Goal: Task Accomplishment & Management: Use online tool/utility

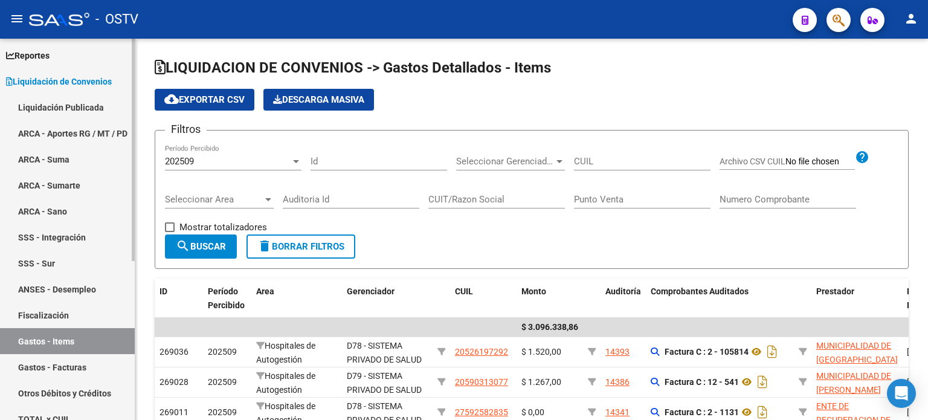
scroll to position [121, 0]
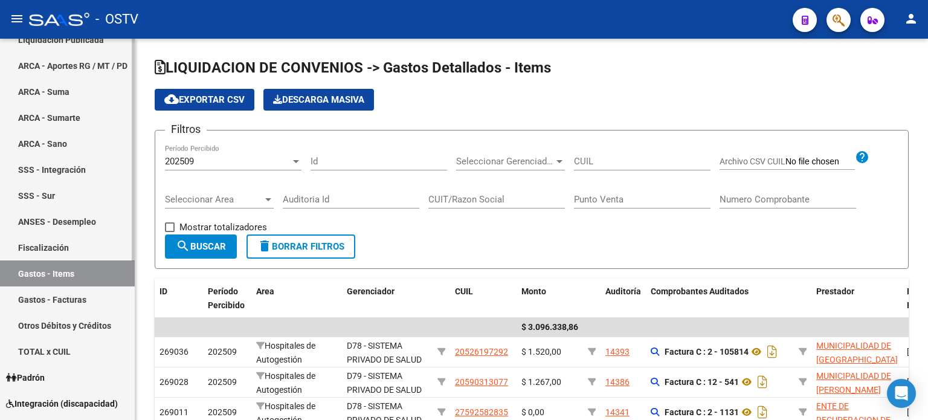
click at [76, 294] on link "Gastos - Facturas" at bounding box center [67, 299] width 135 height 26
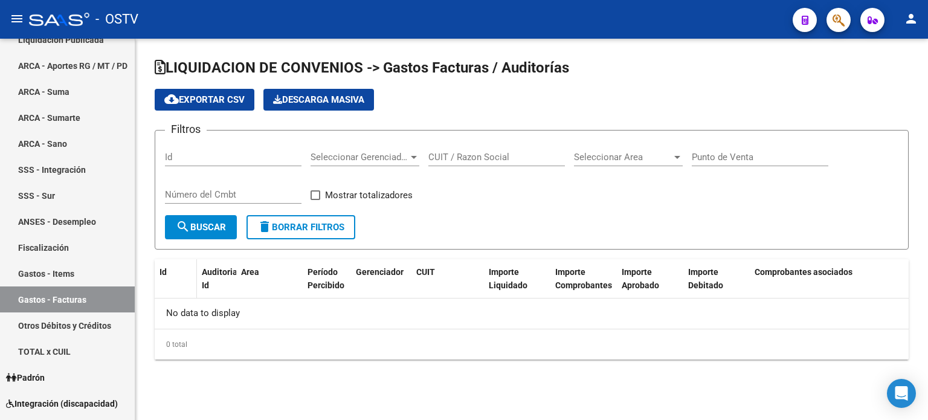
checkbox input "true"
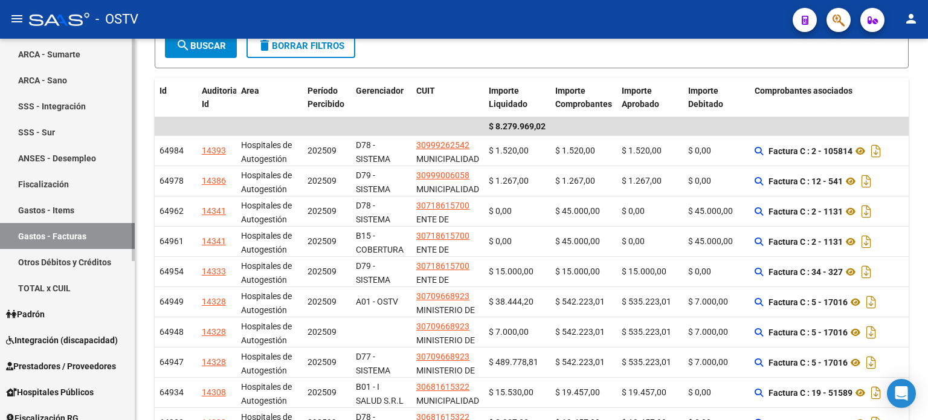
scroll to position [273, 0]
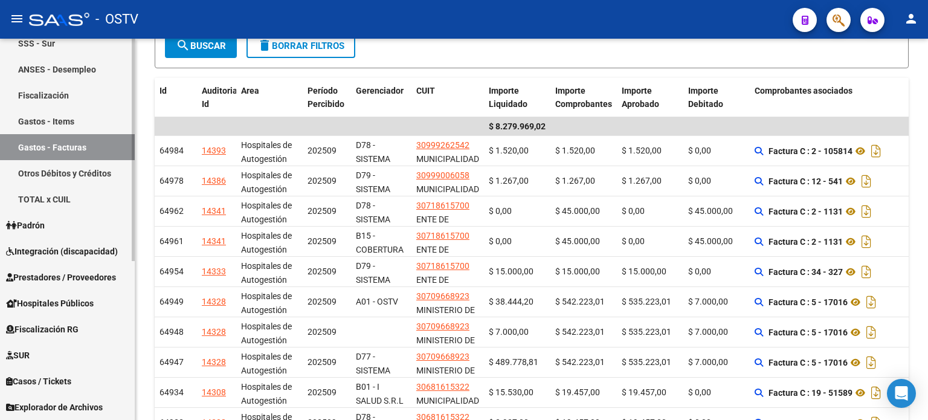
click at [86, 286] on link "Prestadores / Proveedores" at bounding box center [67, 277] width 135 height 26
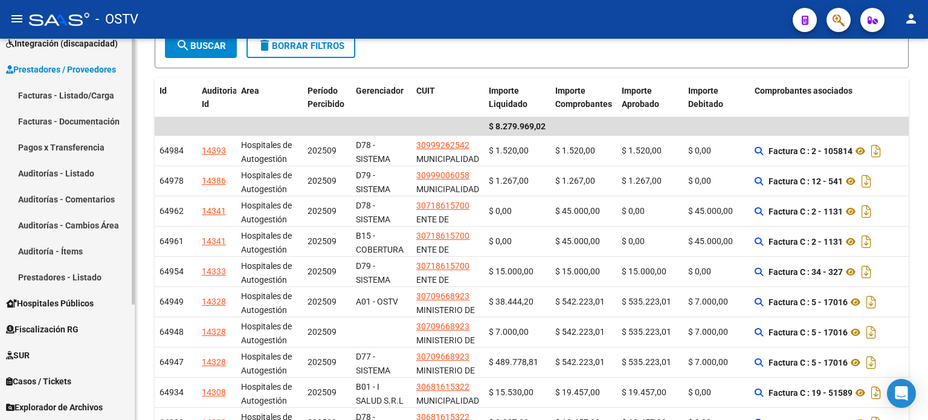
scroll to position [143, 0]
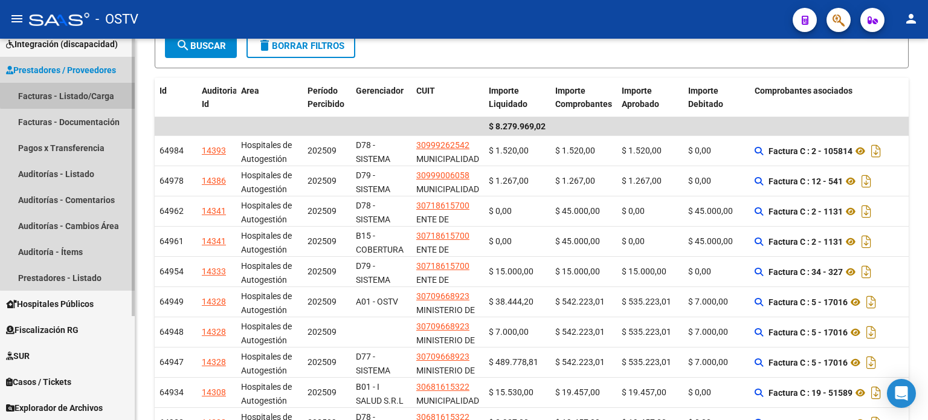
click at [71, 94] on link "Facturas - Listado/Carga" at bounding box center [67, 96] width 135 height 26
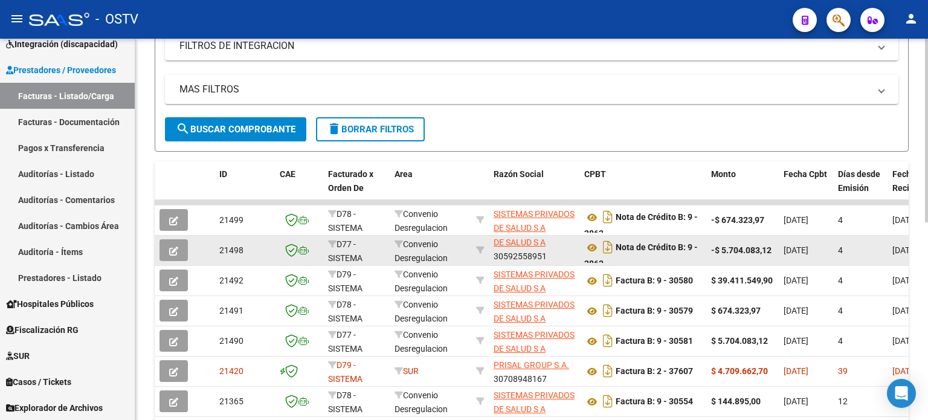
scroll to position [7, 0]
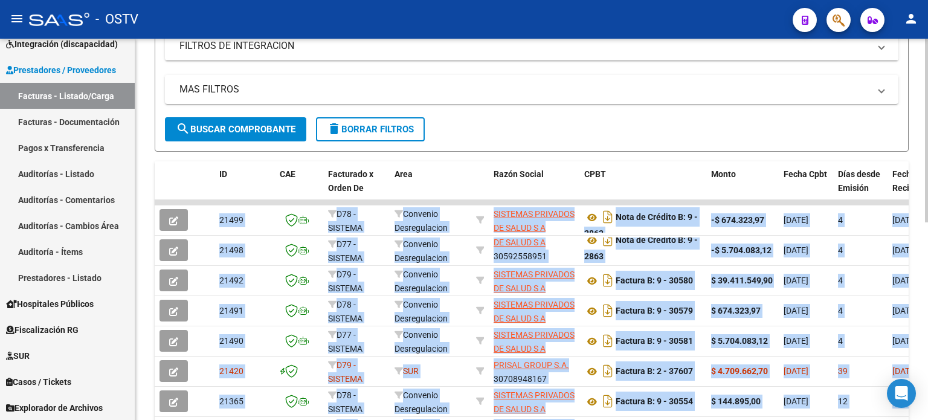
drag, startPoint x: 921, startPoint y: 187, endPoint x: 923, endPoint y: 211, distance: 23.6
click at [923, 211] on div "Video tutorial PRESTADORES -> Listado de CPBTs Emitidos por Prestadores / Prove…" at bounding box center [531, 189] width 793 height 784
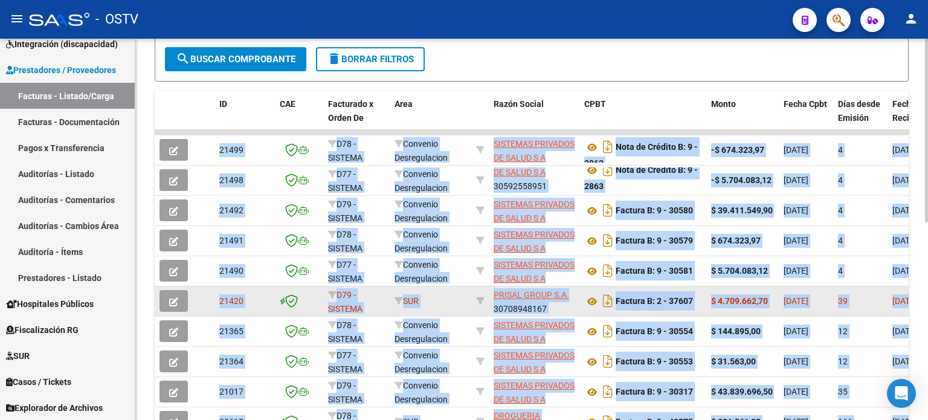
scroll to position [363, 0]
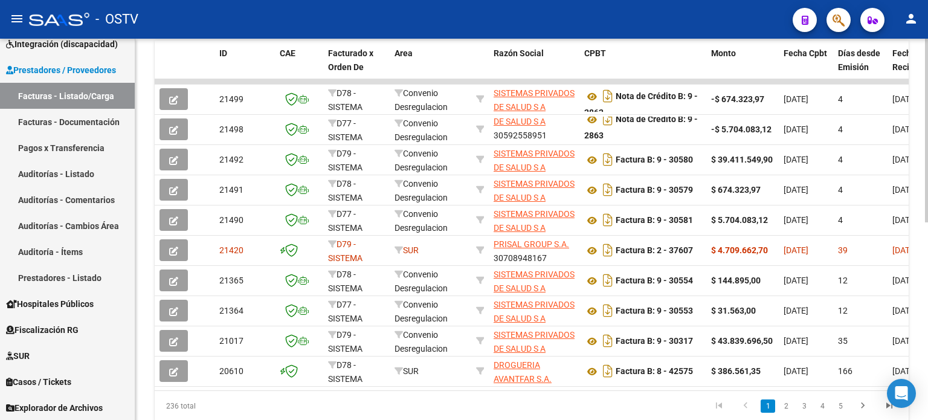
click at [586, 410] on datatable-pager "1 2 3 4 5" at bounding box center [605, 406] width 593 height 21
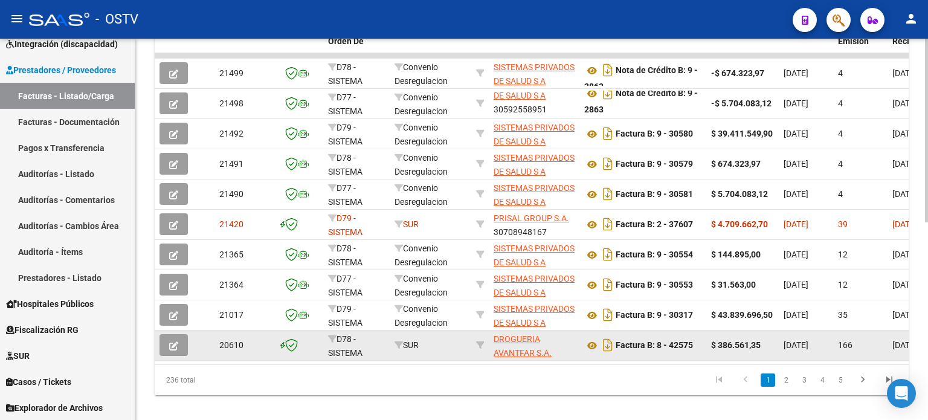
scroll to position [410, 0]
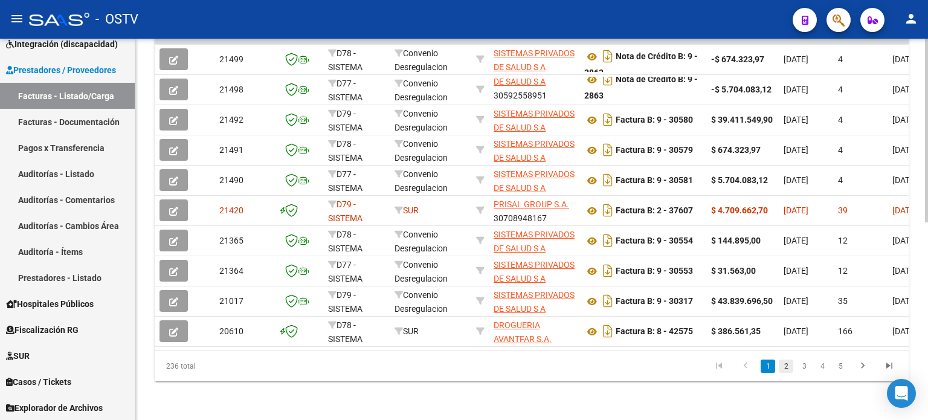
click at [784, 364] on link "2" at bounding box center [786, 365] width 15 height 13
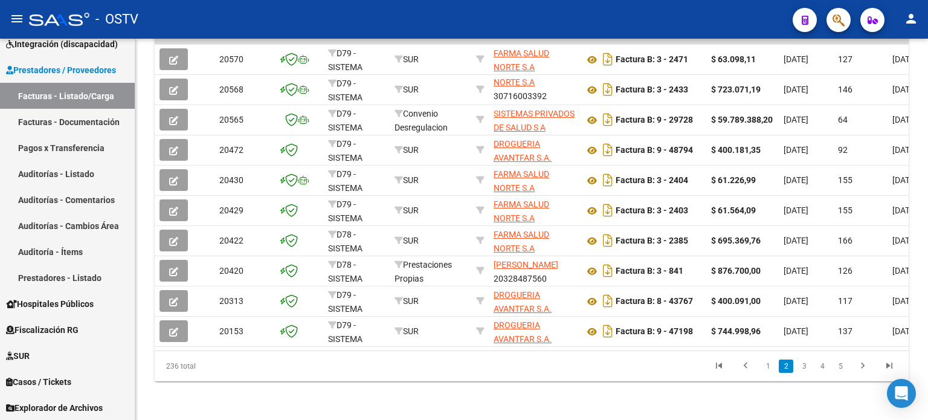
click at [769, 366] on link "1" at bounding box center [768, 365] width 15 height 13
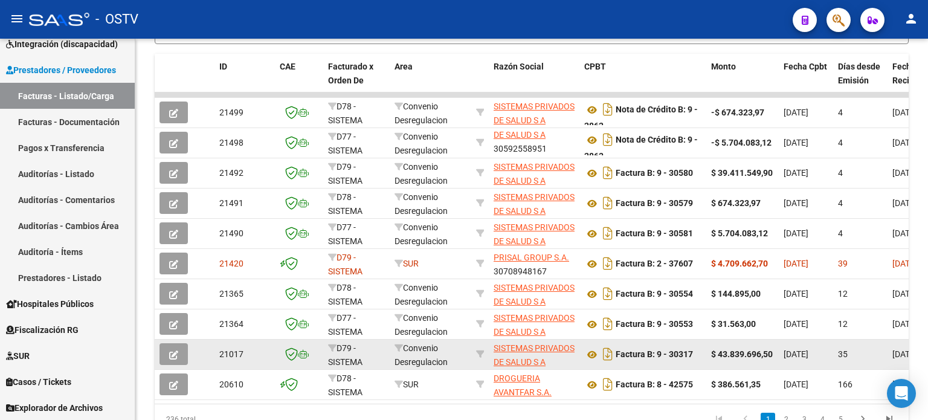
scroll to position [0, 0]
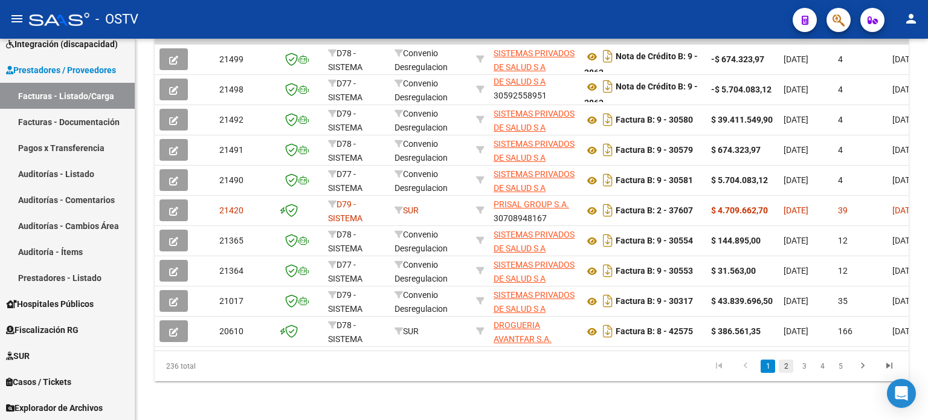
click at [783, 369] on link "2" at bounding box center [786, 365] width 15 height 13
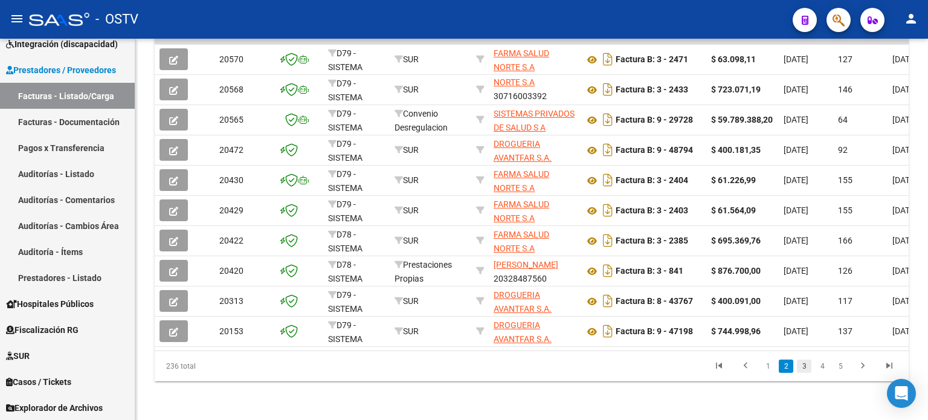
click at [800, 366] on link "3" at bounding box center [804, 365] width 15 height 13
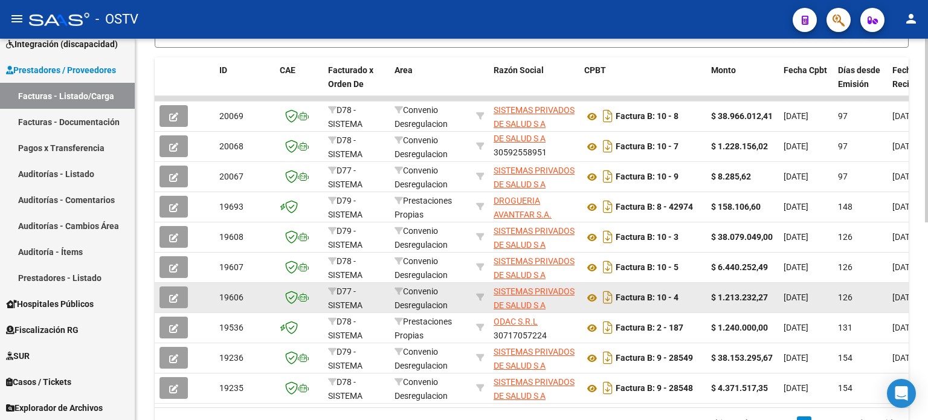
scroll to position [410, 0]
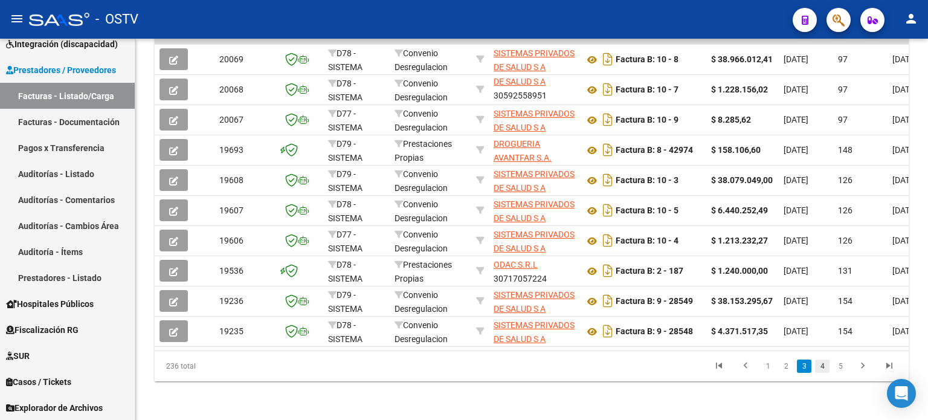
click at [819, 364] on link "4" at bounding box center [822, 365] width 15 height 13
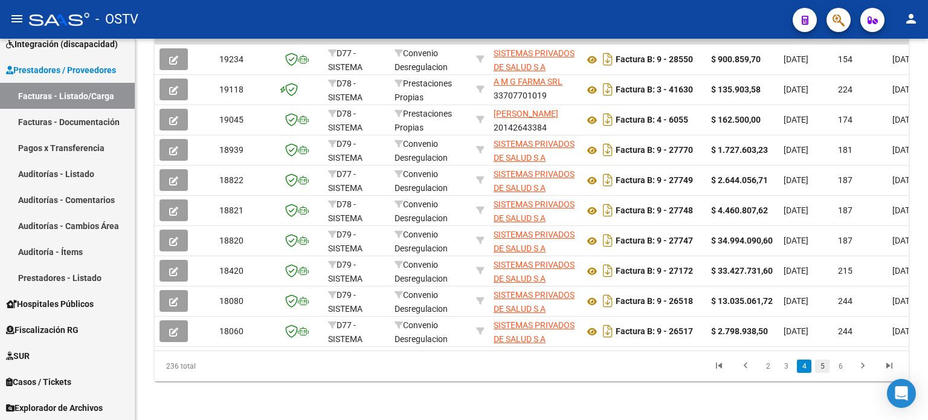
click at [826, 364] on link "5" at bounding box center [822, 365] width 15 height 13
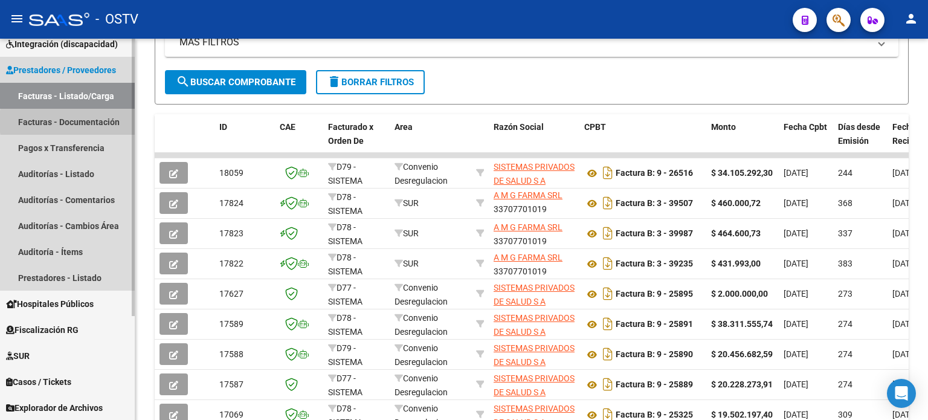
click at [97, 121] on link "Facturas - Documentación" at bounding box center [67, 122] width 135 height 26
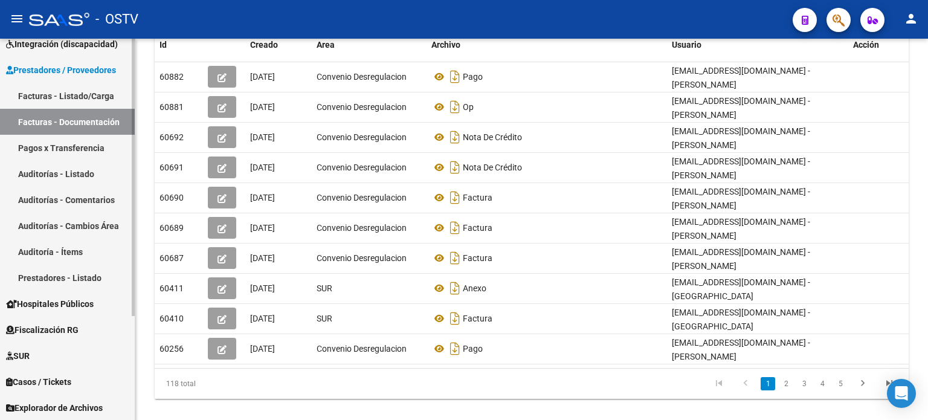
click at [68, 181] on link "Auditorías - Listado" at bounding box center [67, 174] width 135 height 26
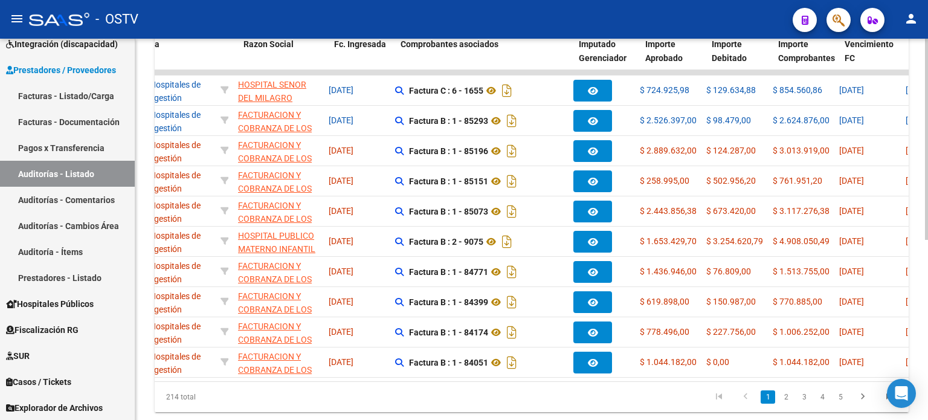
scroll to position [0, 118]
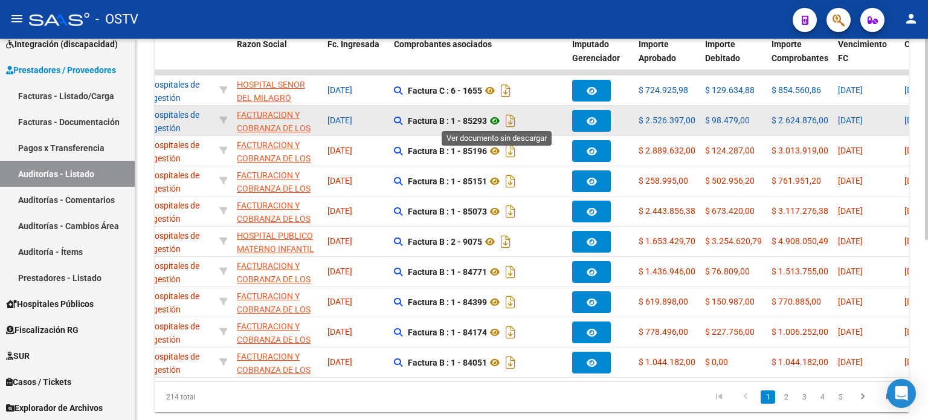
click at [500, 121] on icon at bounding box center [495, 121] width 16 height 15
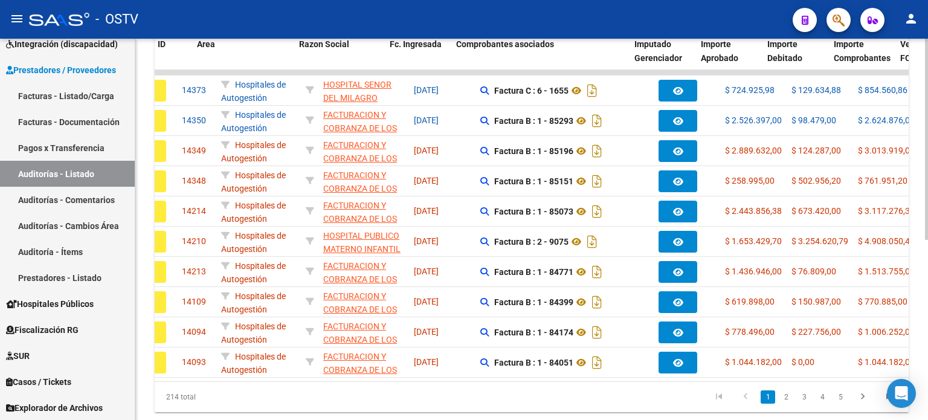
scroll to position [0, 31]
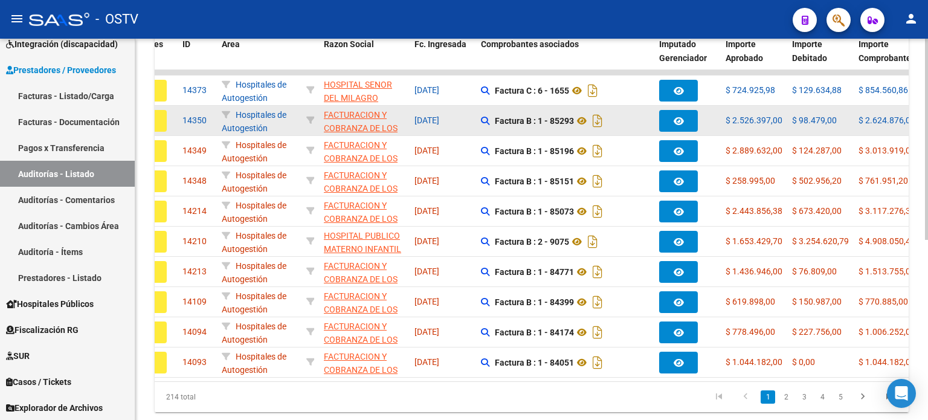
click at [200, 117] on span "14350" at bounding box center [194, 120] width 24 height 10
drag, startPoint x: 182, startPoint y: 115, endPoint x: 206, endPoint y: 117, distance: 23.6
click at [206, 117] on div "14350" at bounding box center [197, 121] width 30 height 14
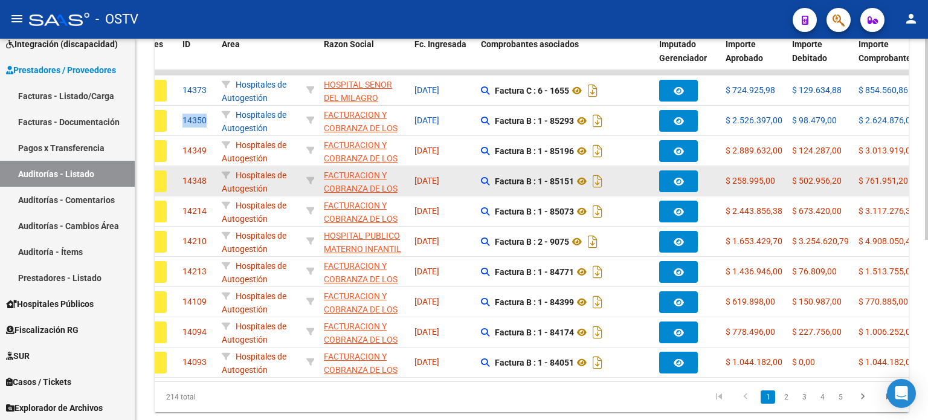
copy span "14350"
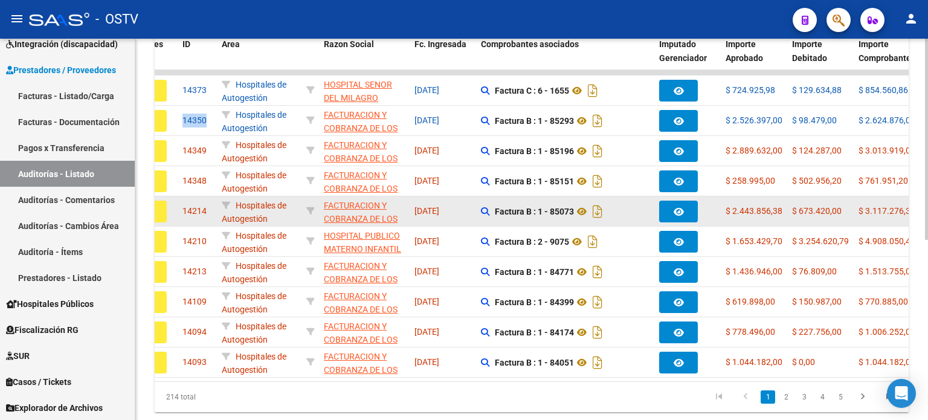
scroll to position [0, 0]
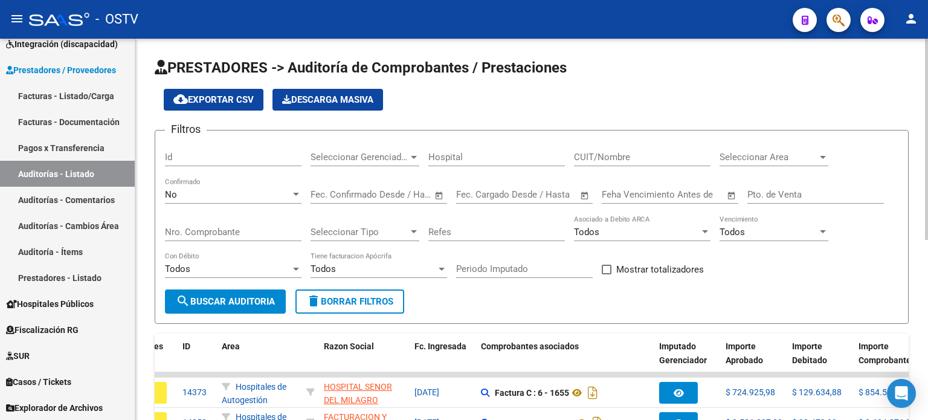
click at [210, 156] on input "Id" at bounding box center [233, 157] width 137 height 11
paste input "14350"
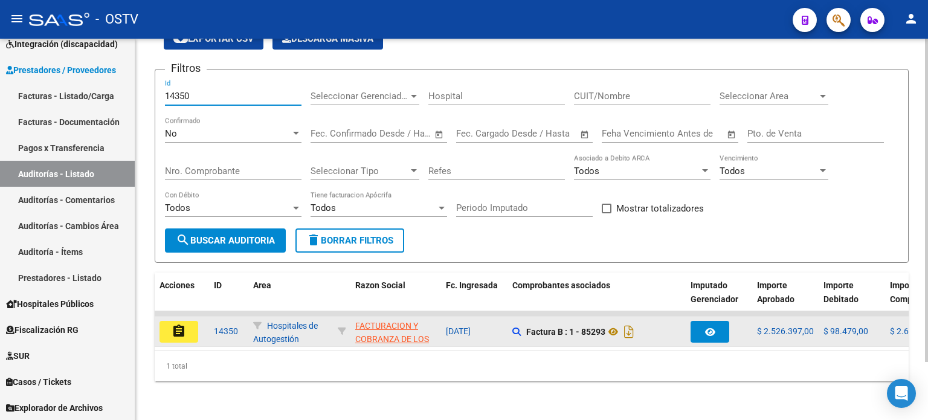
type input "14350"
click at [180, 324] on mat-icon "assignment" at bounding box center [179, 331] width 15 height 15
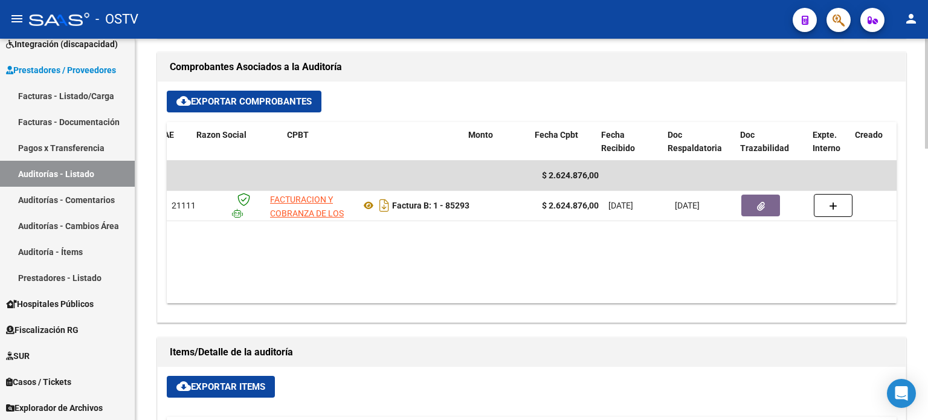
scroll to position [0, 237]
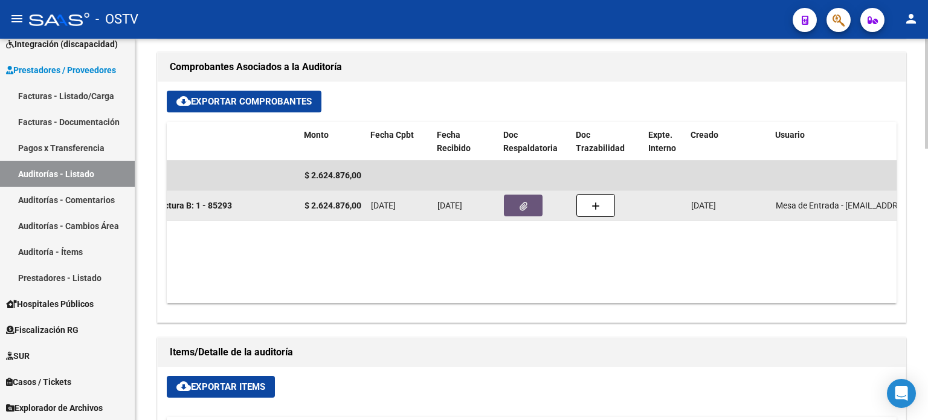
click at [520, 202] on icon "button" at bounding box center [524, 206] width 8 height 9
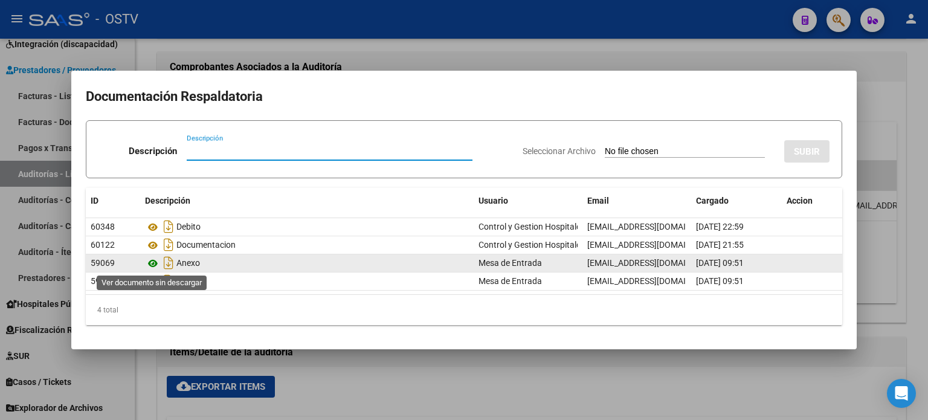
click at [155, 259] on icon at bounding box center [153, 263] width 16 height 15
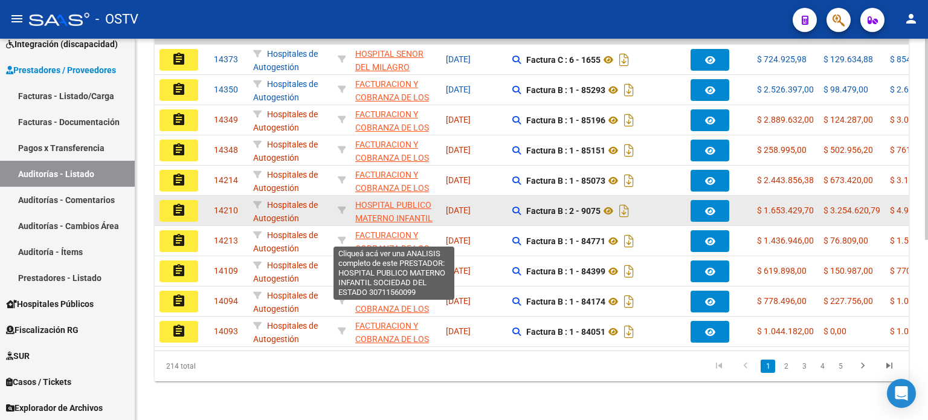
scroll to position [280, 0]
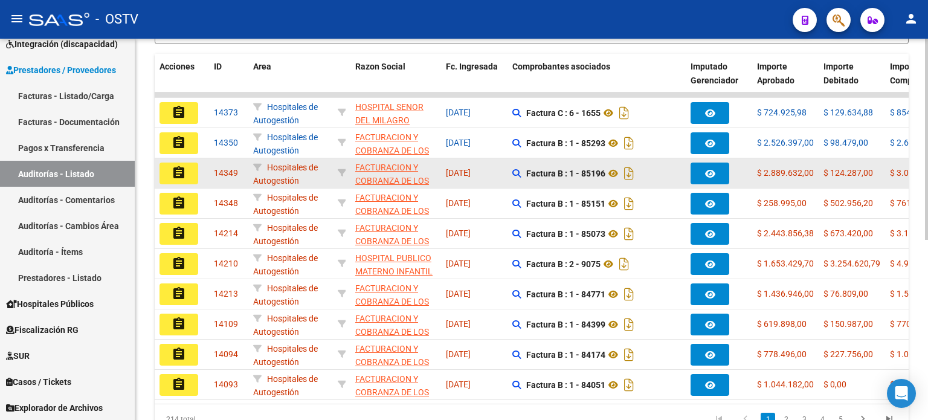
click at [181, 171] on mat-icon "assignment" at bounding box center [179, 173] width 15 height 15
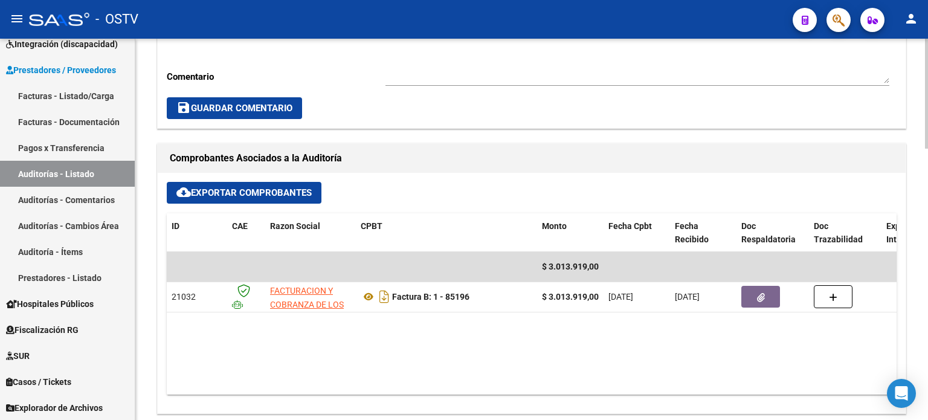
scroll to position [544, 0]
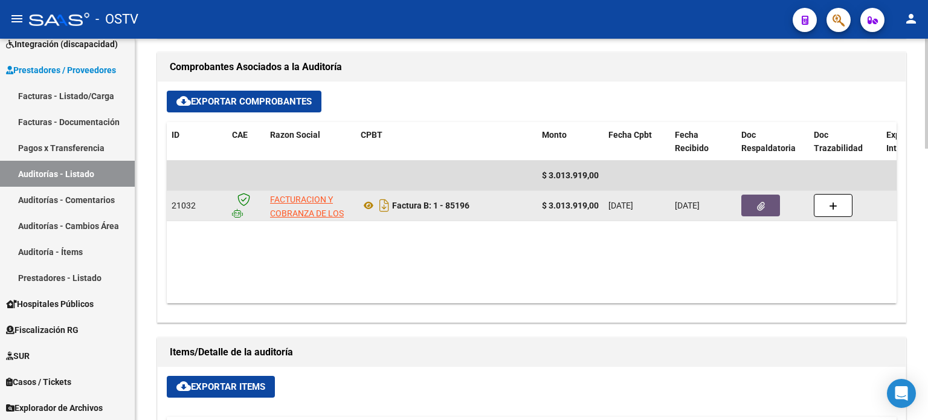
click at [754, 208] on button "button" at bounding box center [760, 206] width 39 height 22
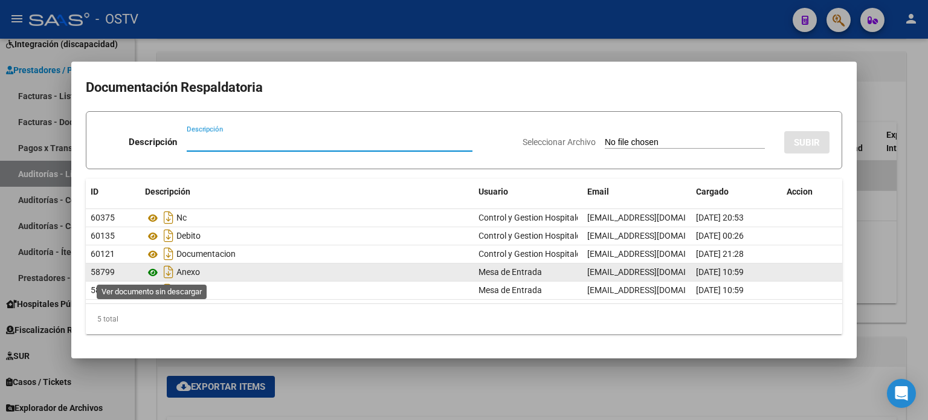
click at [152, 267] on icon at bounding box center [153, 272] width 16 height 15
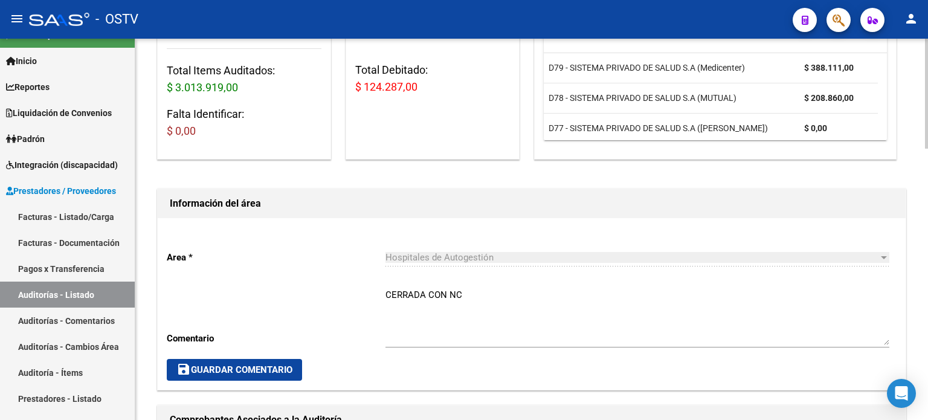
scroll to position [60, 0]
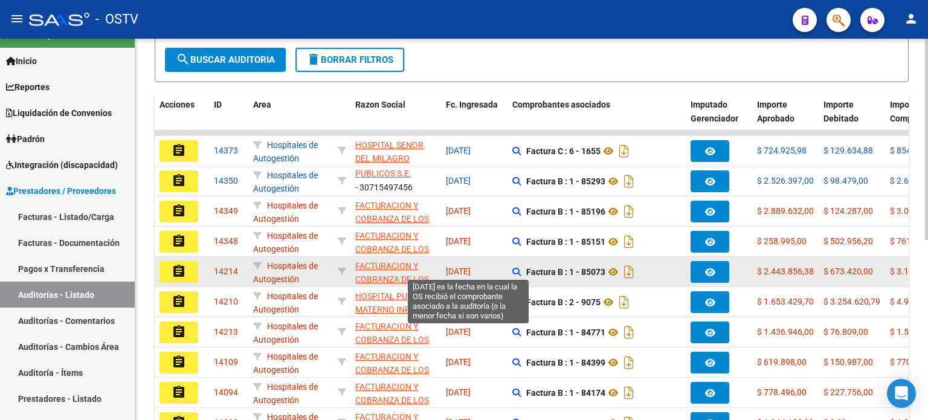
scroll to position [302, 0]
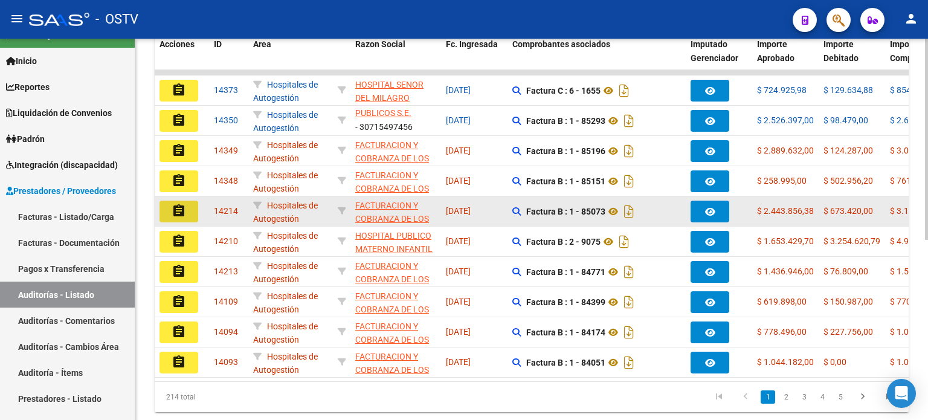
click at [184, 208] on mat-icon "assignment" at bounding box center [179, 211] width 15 height 15
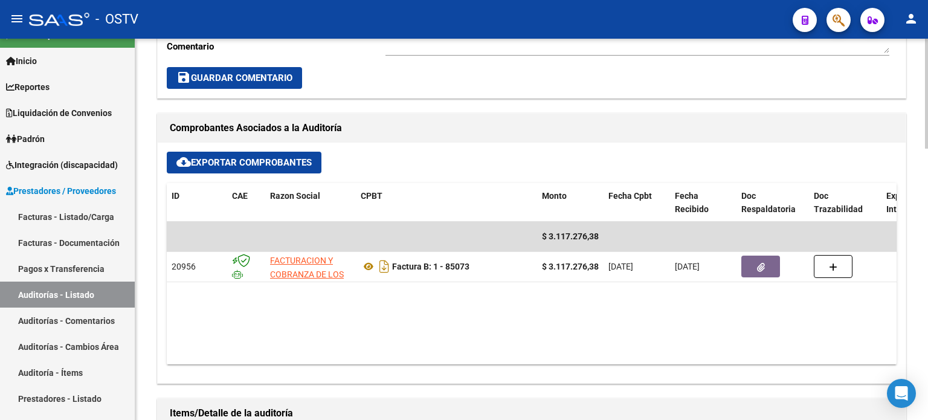
scroll to position [483, 0]
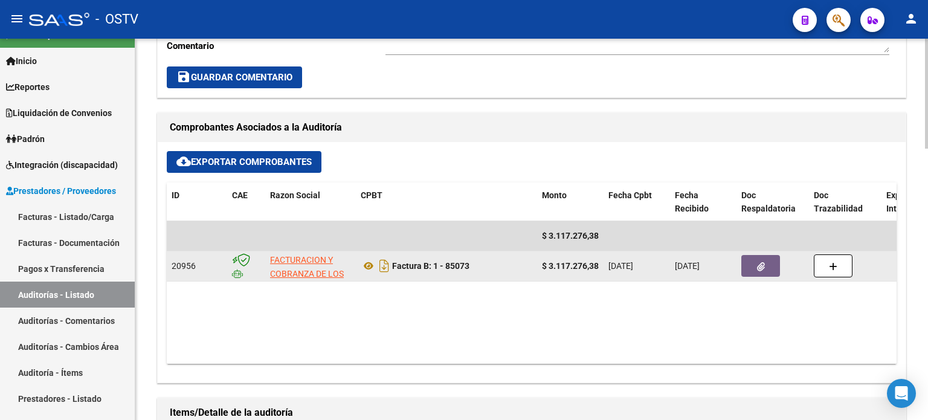
click at [752, 263] on button "button" at bounding box center [760, 266] width 39 height 22
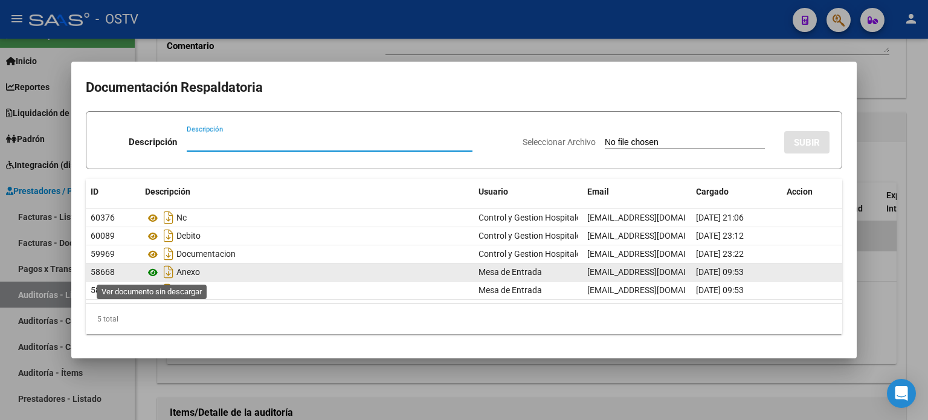
click at [158, 268] on icon at bounding box center [153, 272] width 16 height 15
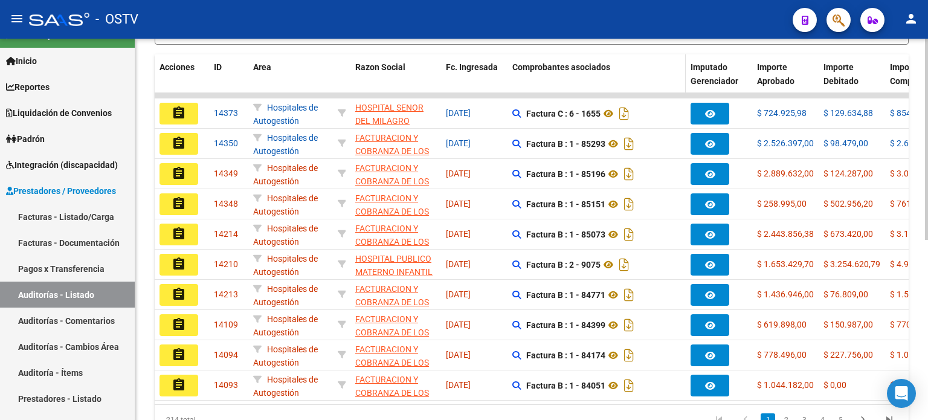
scroll to position [280, 0]
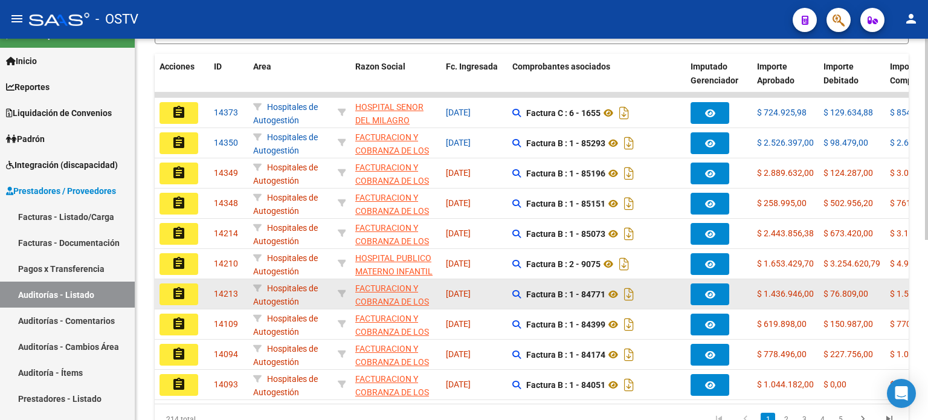
click at [185, 299] on button "assignment" at bounding box center [179, 294] width 39 height 22
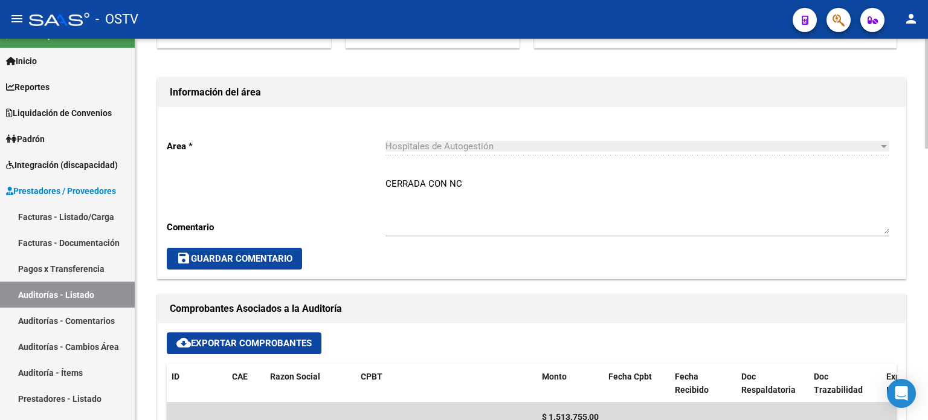
scroll to position [604, 0]
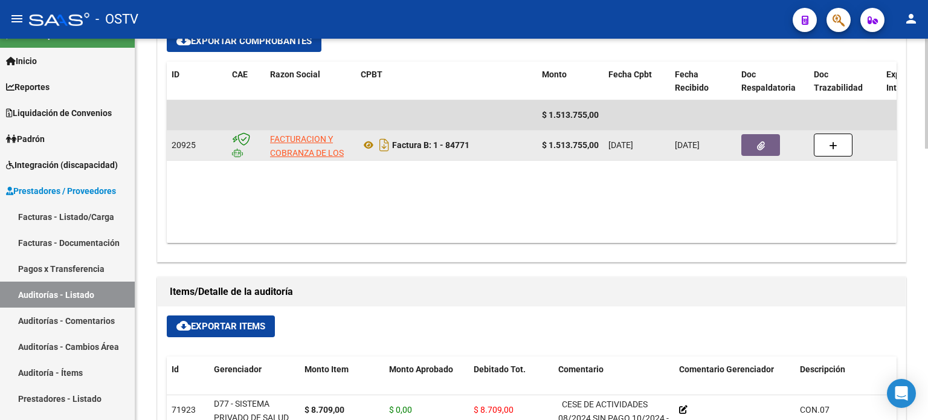
click at [766, 143] on button "button" at bounding box center [760, 145] width 39 height 22
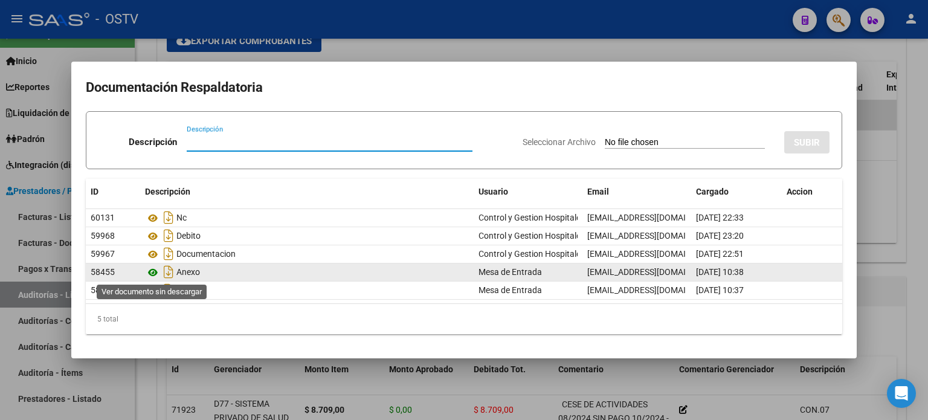
click at [155, 272] on icon at bounding box center [153, 272] width 16 height 15
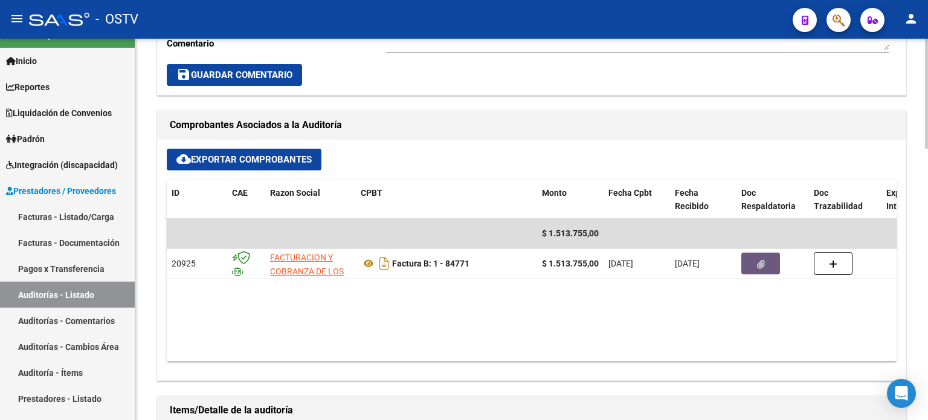
scroll to position [483, 0]
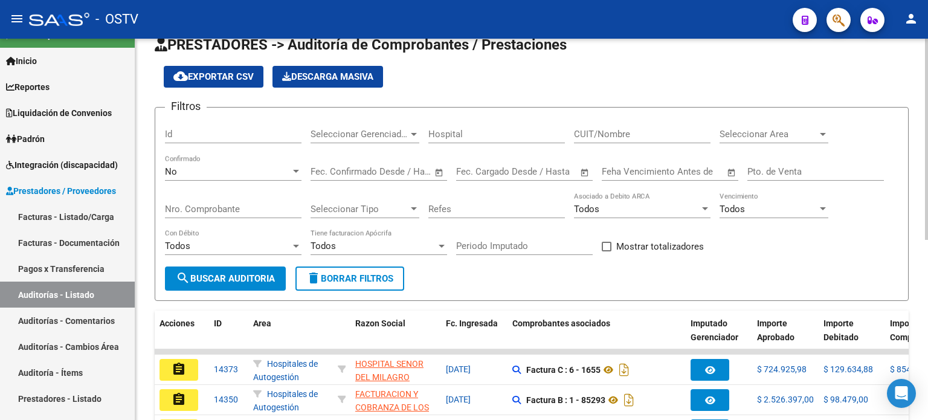
scroll to position [340, 0]
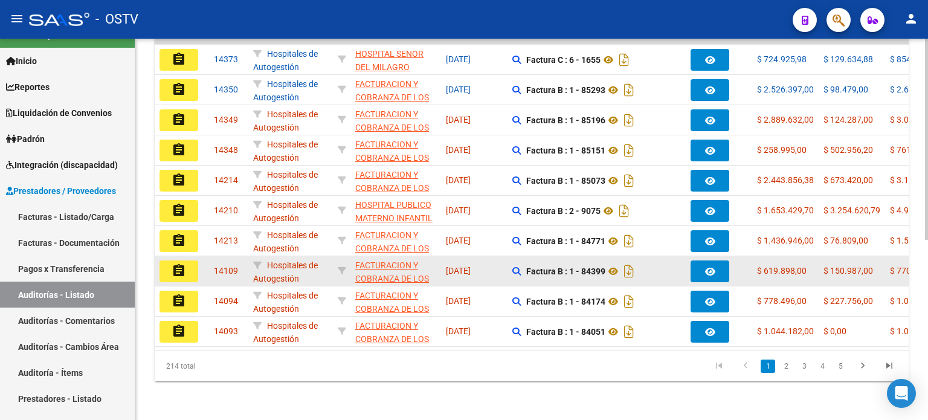
click at [174, 263] on mat-icon "assignment" at bounding box center [179, 270] width 15 height 15
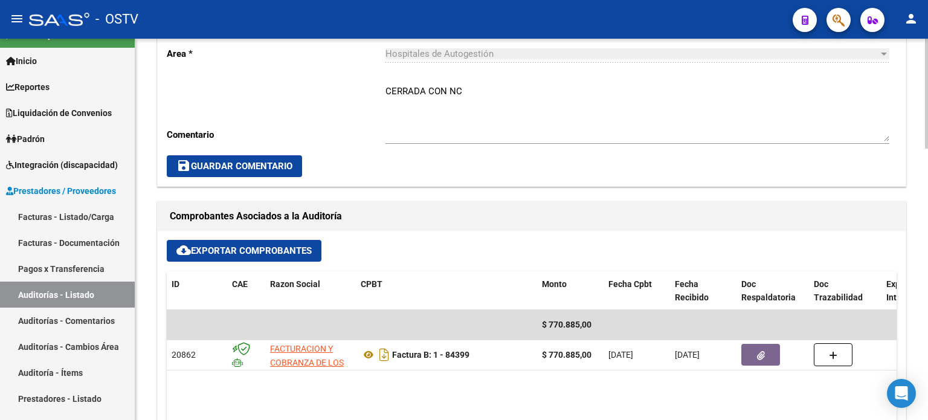
scroll to position [483, 0]
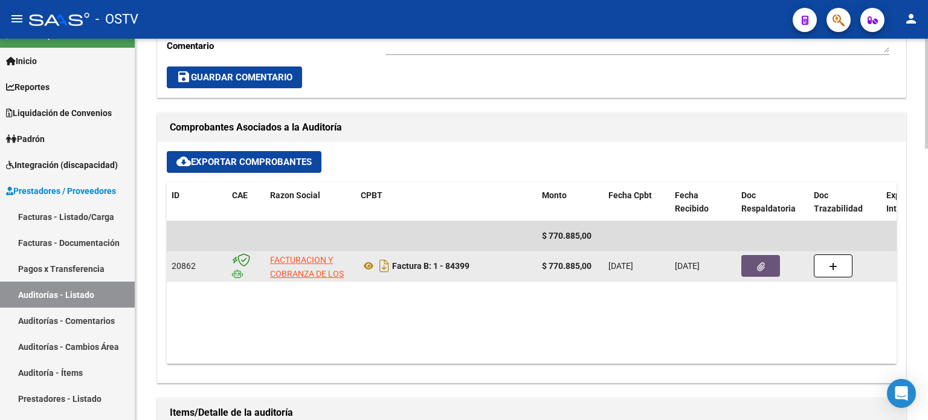
click at [760, 266] on icon "button" at bounding box center [761, 266] width 8 height 9
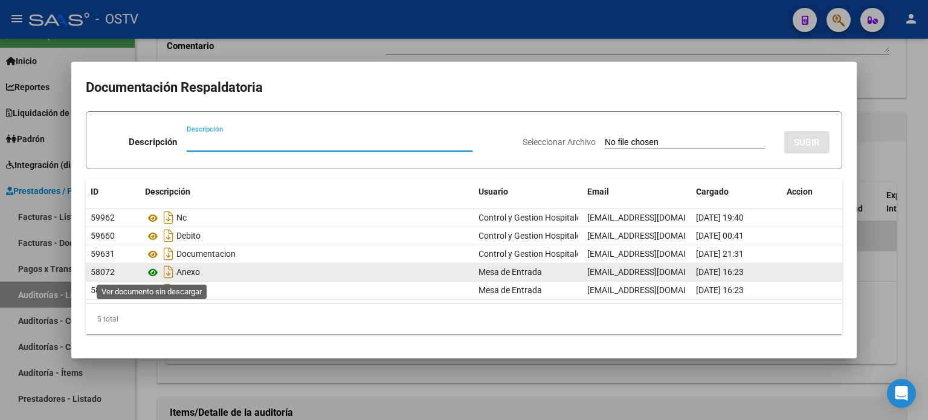
click at [155, 268] on icon at bounding box center [153, 272] width 16 height 15
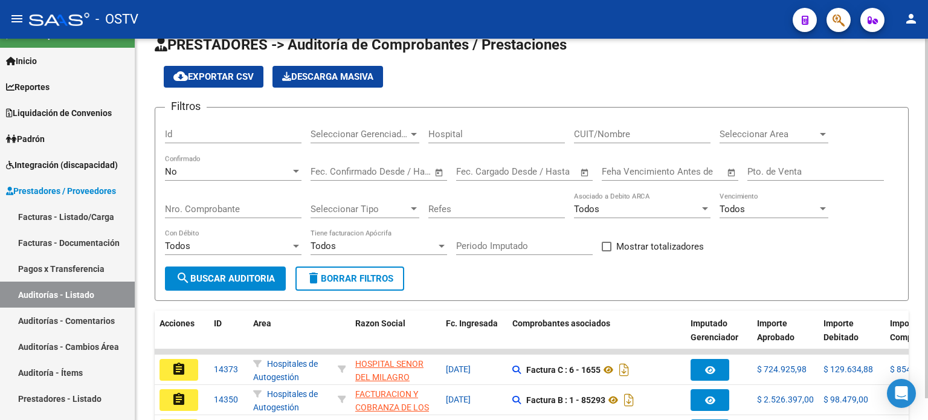
scroll to position [340, 0]
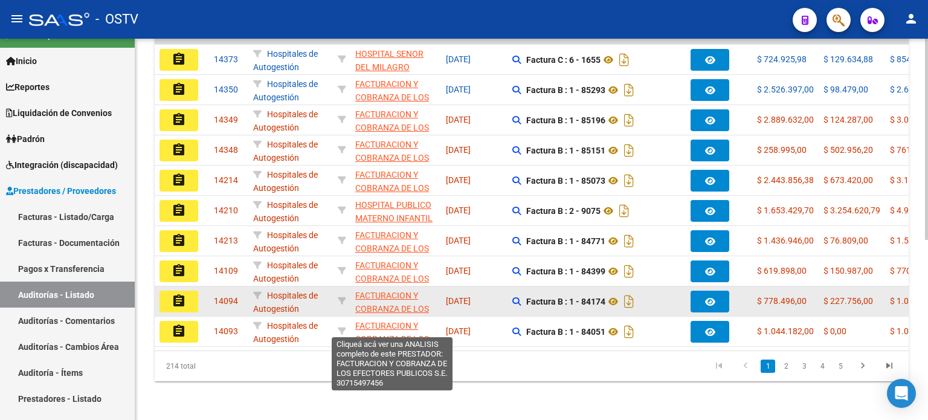
click at [394, 294] on app-link-go-to "FACTURACION Y COBRANZA DE LOS EFECTORES PUBLICOS S.E." at bounding box center [395, 316] width 81 height 55
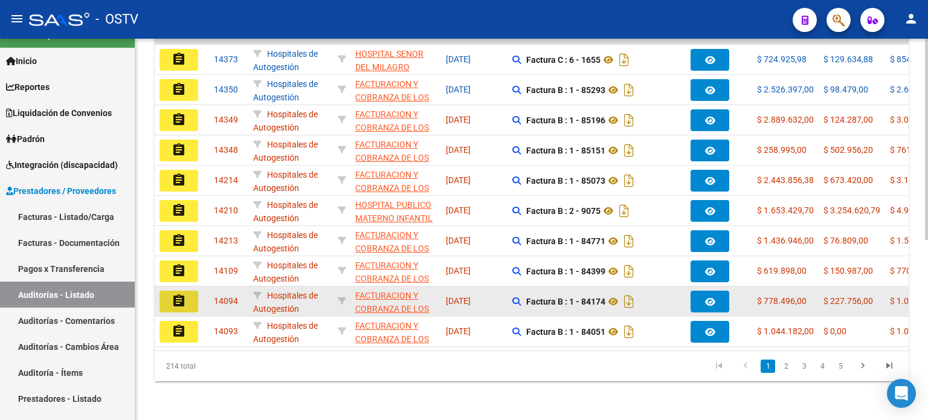
click at [176, 298] on mat-icon "assignment" at bounding box center [179, 301] width 15 height 15
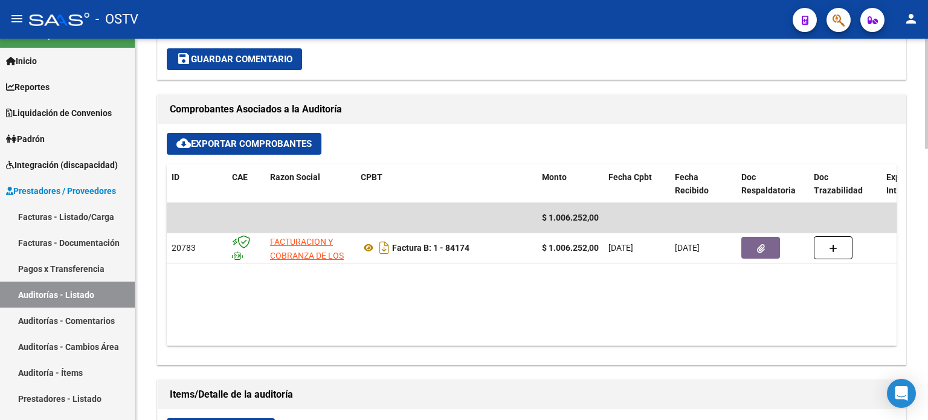
scroll to position [665, 0]
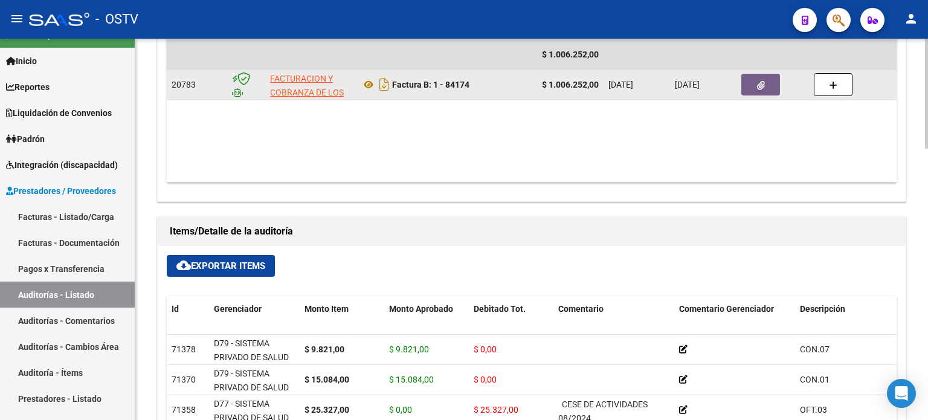
click at [757, 90] on button "button" at bounding box center [760, 85] width 39 height 22
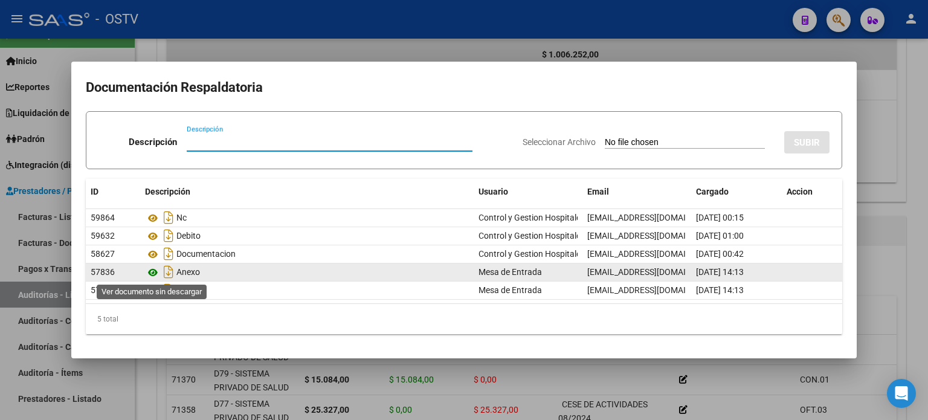
click at [154, 274] on icon at bounding box center [153, 272] width 16 height 15
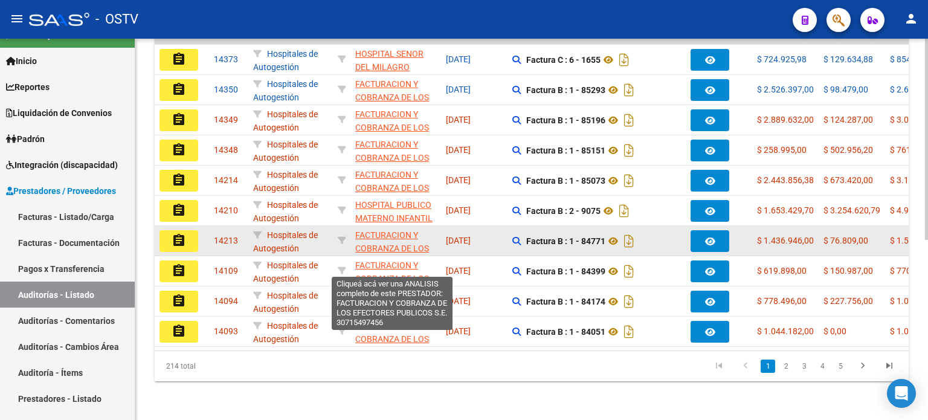
scroll to position [43, 0]
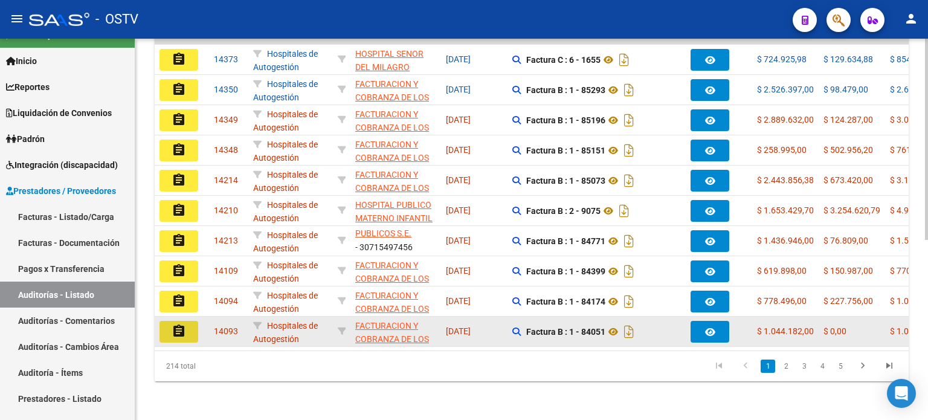
click at [175, 324] on mat-icon "assignment" at bounding box center [179, 331] width 15 height 15
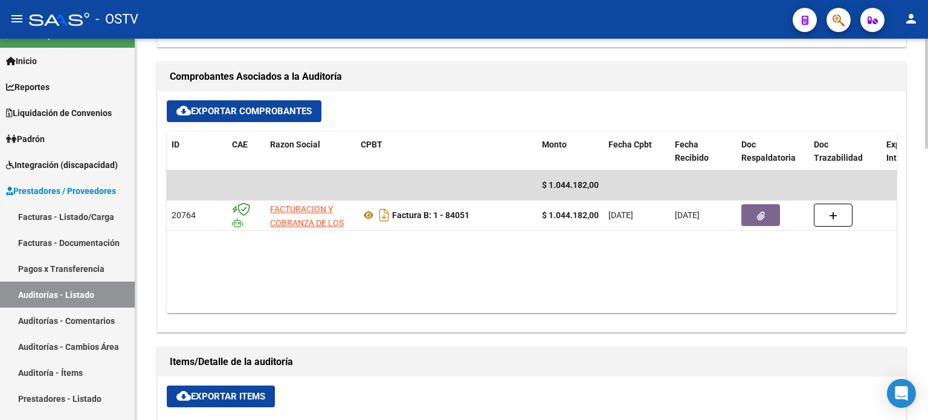
scroll to position [544, 0]
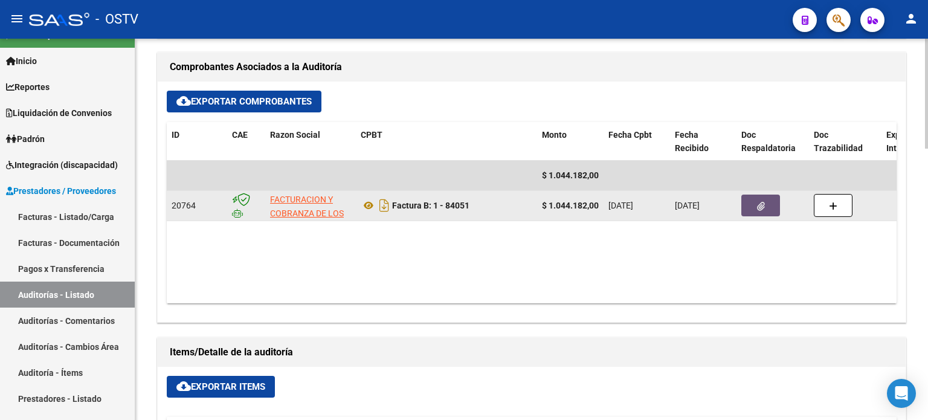
click at [768, 205] on button "button" at bounding box center [760, 206] width 39 height 22
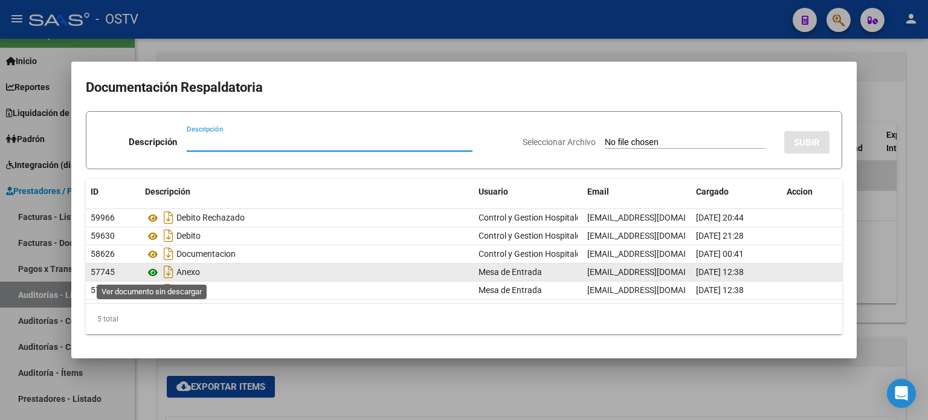
click at [152, 268] on icon at bounding box center [153, 272] width 16 height 15
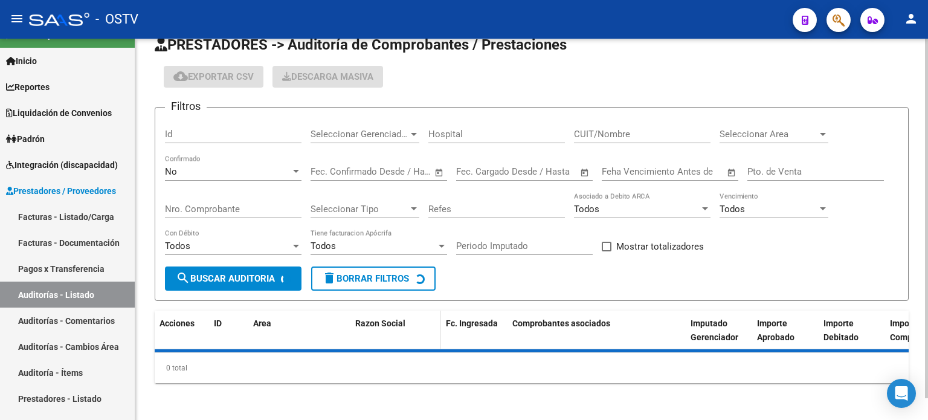
scroll to position [340, 0]
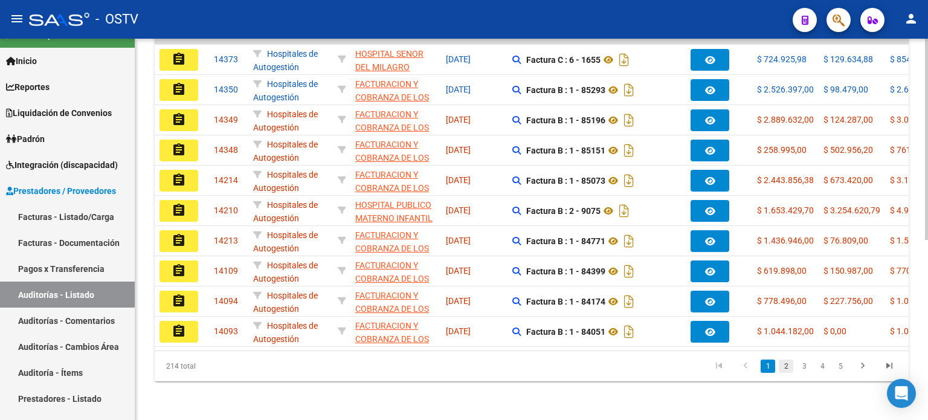
click at [788, 365] on link "2" at bounding box center [786, 365] width 15 height 13
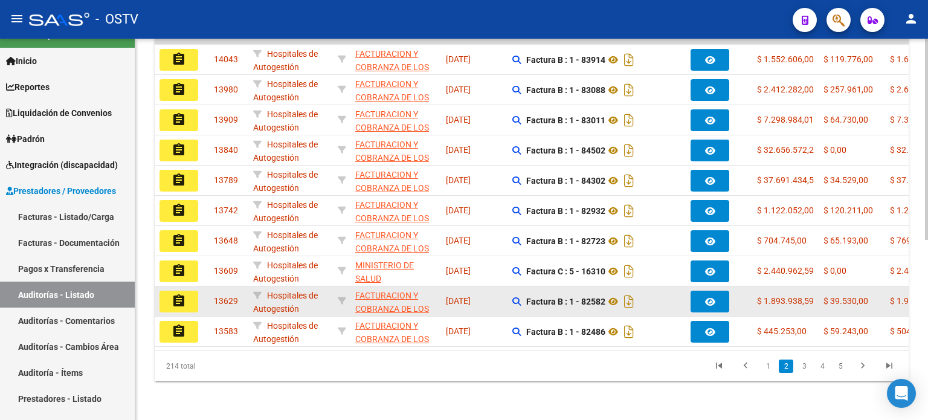
scroll to position [219, 0]
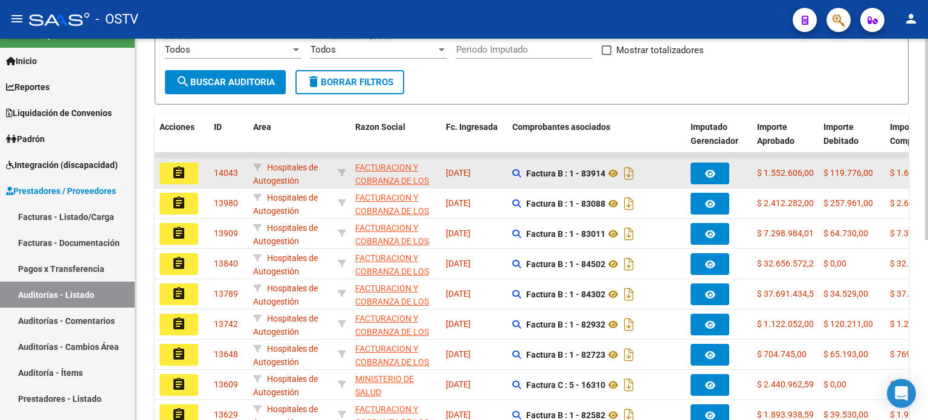
click at [186, 168] on button "assignment" at bounding box center [179, 174] width 39 height 22
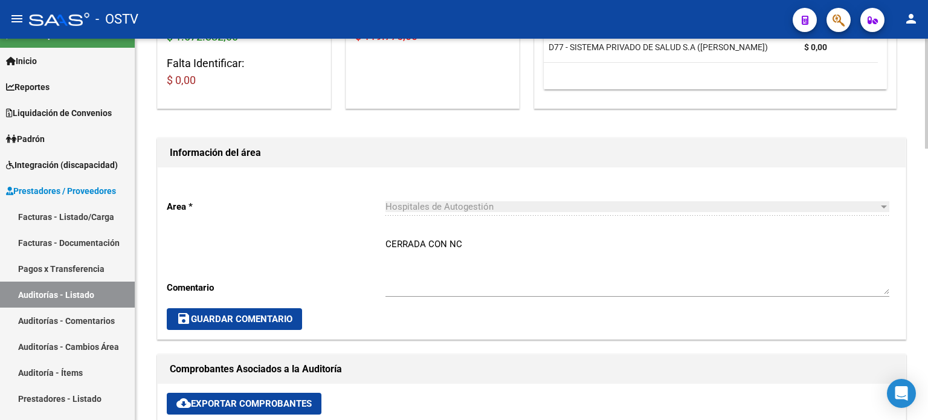
scroll to position [483, 0]
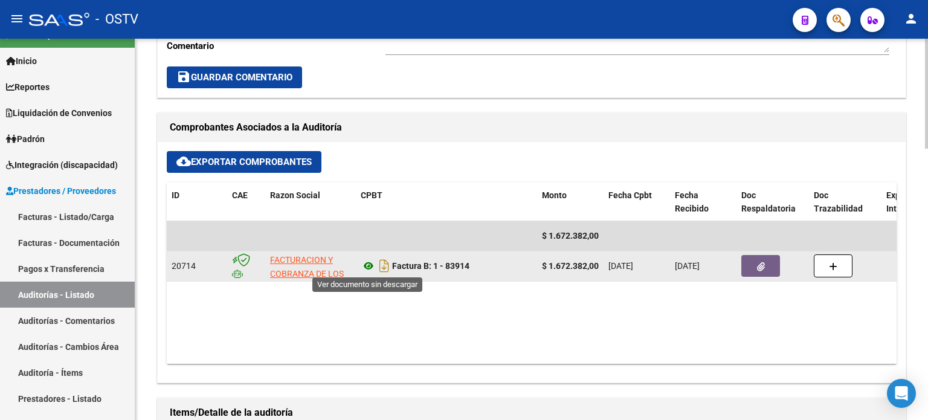
click at [370, 261] on icon at bounding box center [369, 266] width 16 height 15
click at [749, 261] on button "button" at bounding box center [760, 266] width 39 height 22
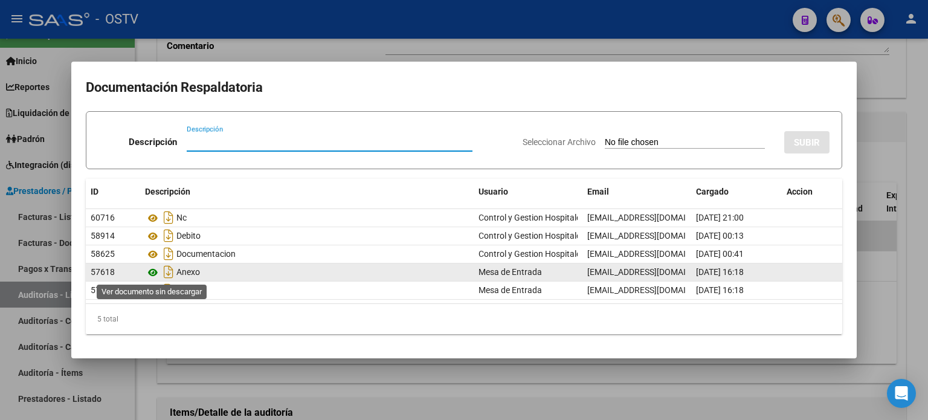
click at [153, 271] on icon at bounding box center [153, 272] width 16 height 15
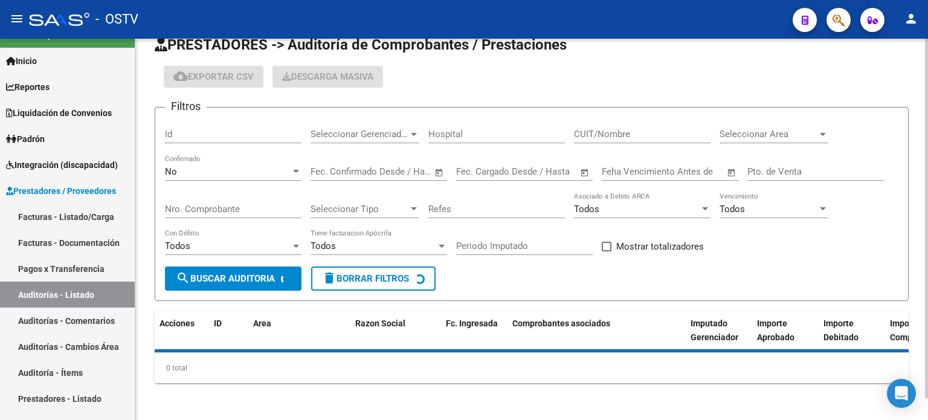
scroll to position [340, 0]
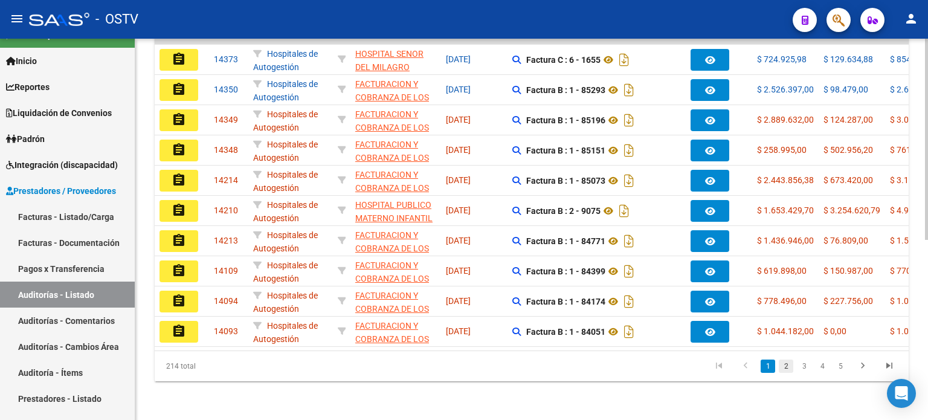
click at [785, 367] on link "2" at bounding box center [786, 365] width 15 height 13
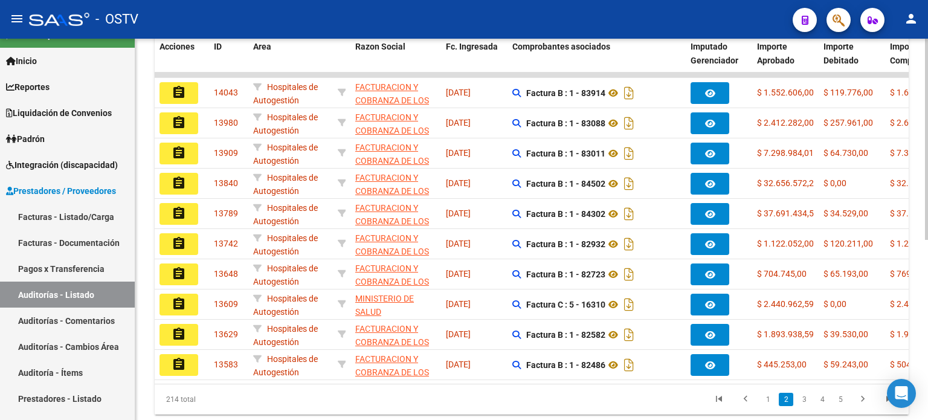
scroll to position [280, 0]
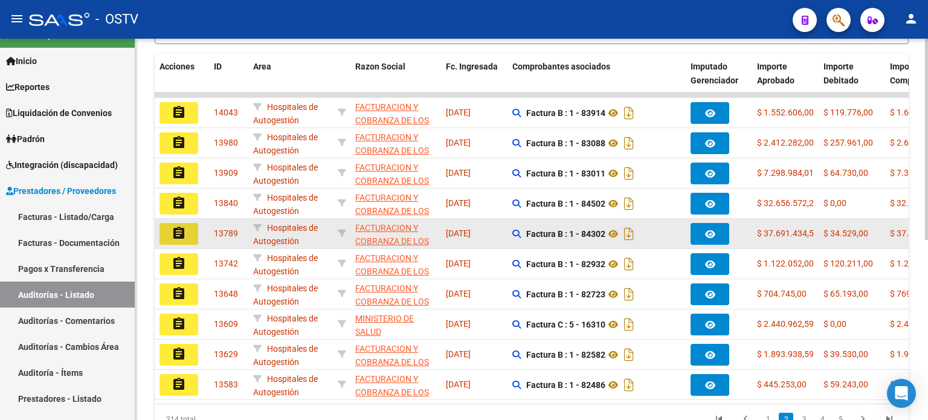
click at [182, 230] on mat-icon "assignment" at bounding box center [179, 233] width 15 height 15
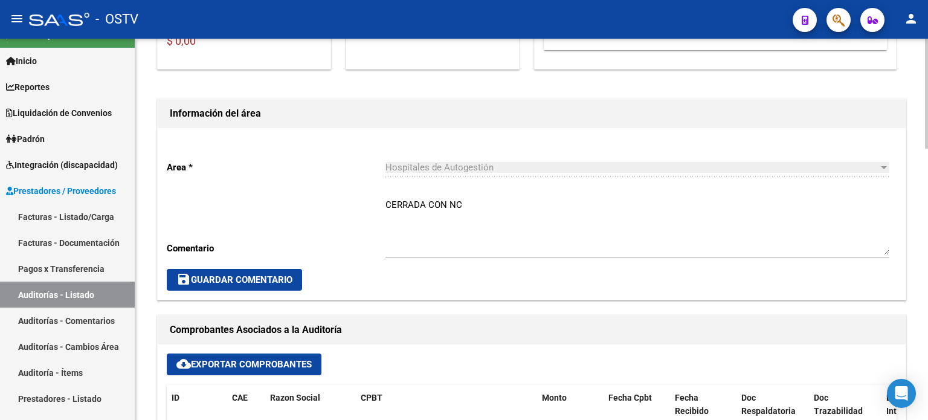
scroll to position [544, 0]
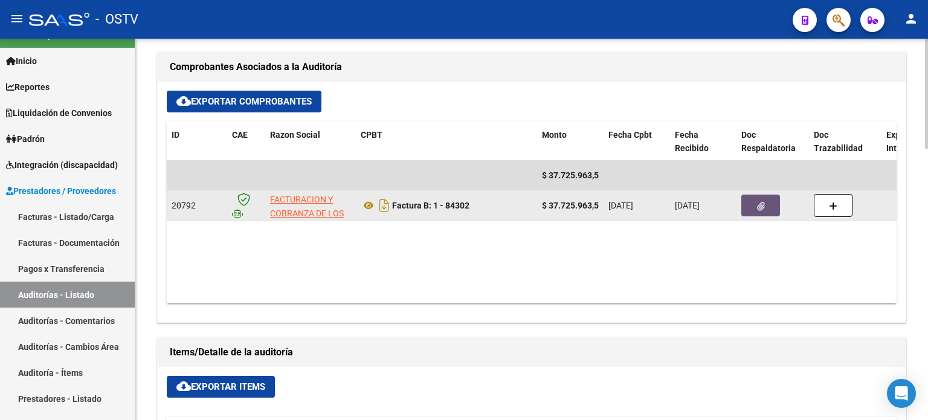
click at [758, 210] on button "button" at bounding box center [760, 206] width 39 height 22
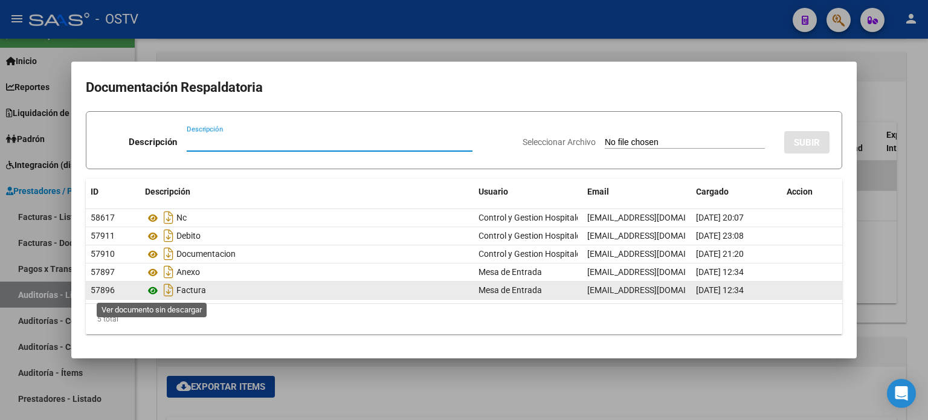
click at [152, 288] on icon at bounding box center [153, 290] width 16 height 15
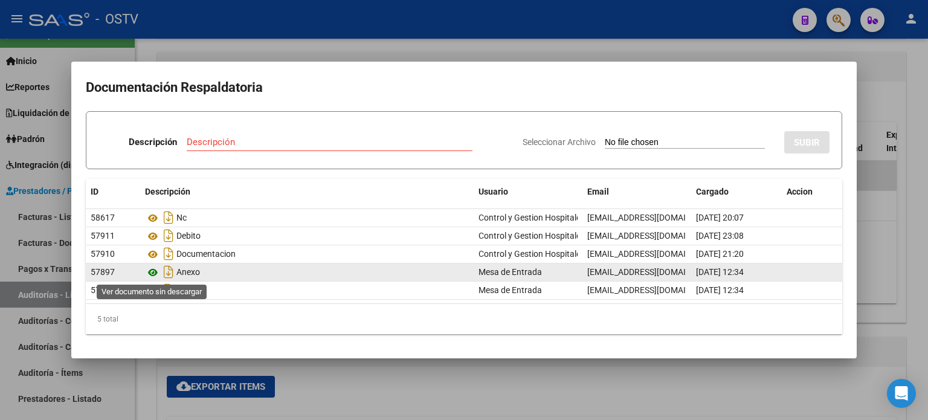
click at [153, 274] on icon at bounding box center [153, 272] width 16 height 15
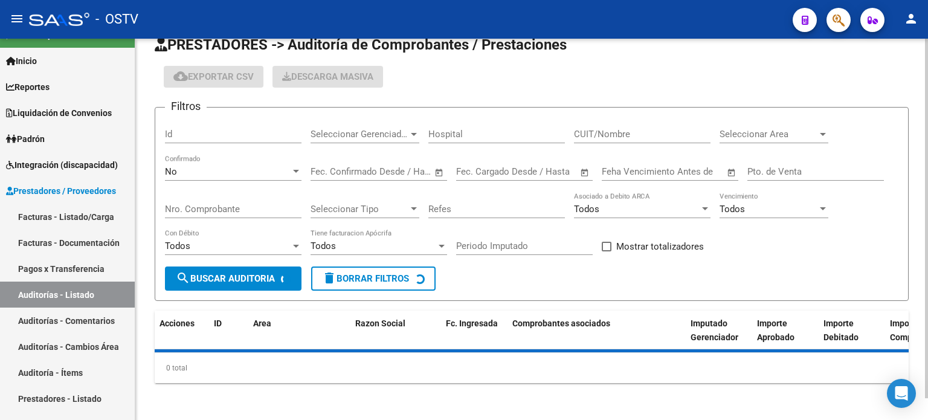
scroll to position [340, 0]
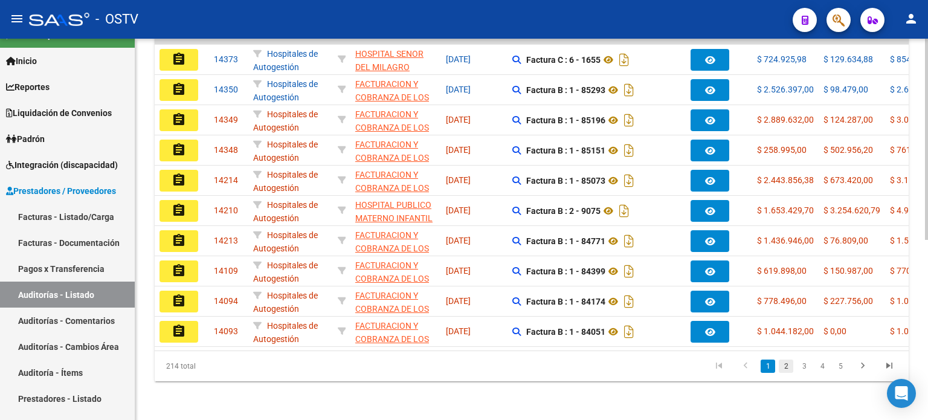
click at [790, 364] on link "2" at bounding box center [786, 365] width 15 height 13
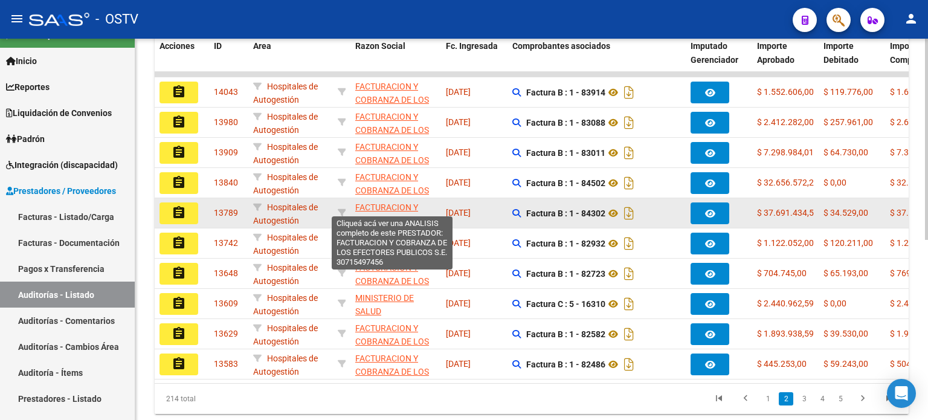
scroll to position [280, 0]
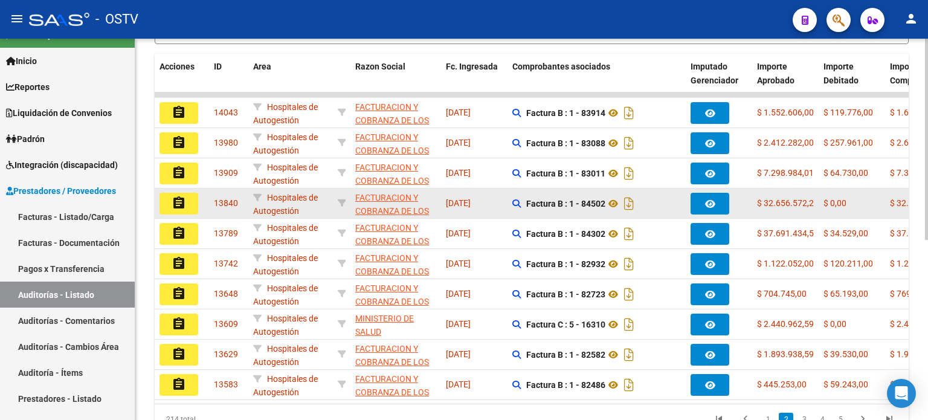
click at [168, 202] on button "assignment" at bounding box center [179, 204] width 39 height 22
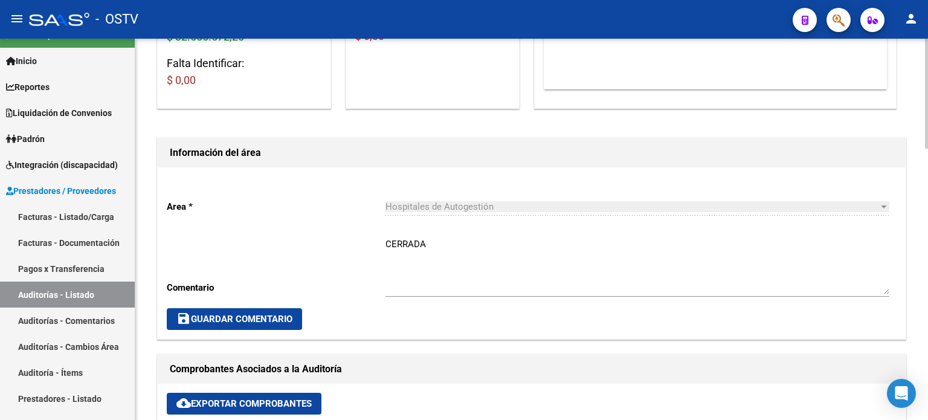
scroll to position [544, 0]
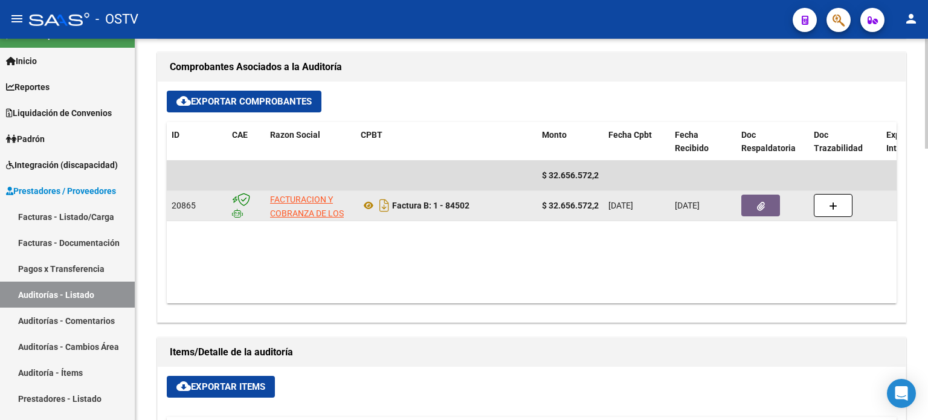
click at [761, 205] on icon "button" at bounding box center [761, 206] width 8 height 9
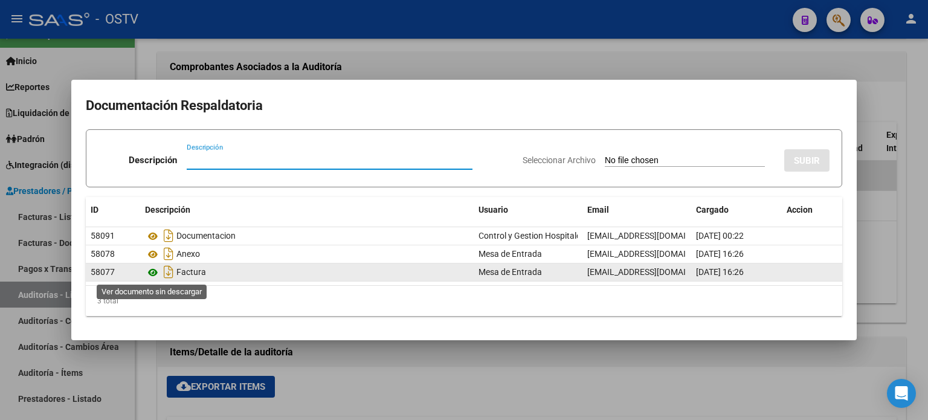
click at [157, 269] on icon at bounding box center [153, 272] width 16 height 15
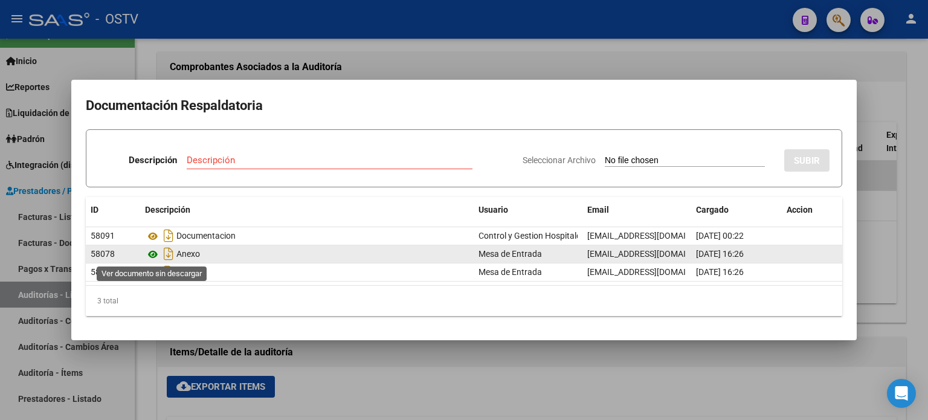
click at [153, 254] on icon at bounding box center [153, 254] width 16 height 15
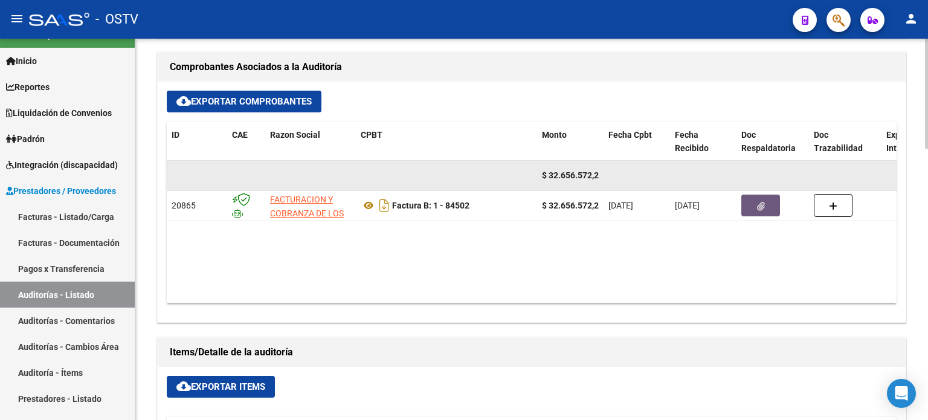
scroll to position [423, 0]
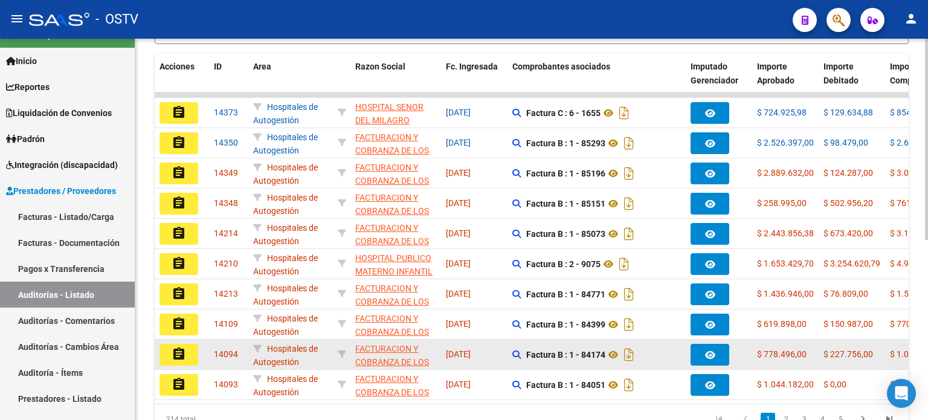
scroll to position [340, 0]
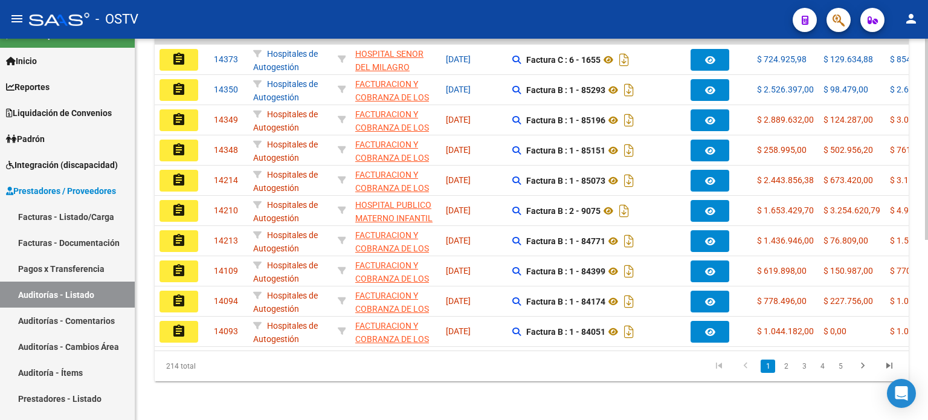
click at [778, 367] on li "2" at bounding box center [786, 366] width 18 height 21
click at [784, 365] on link "2" at bounding box center [786, 365] width 15 height 13
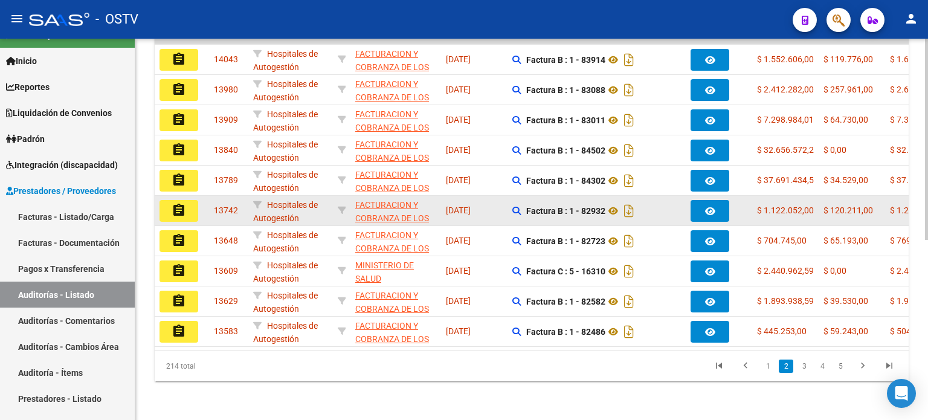
scroll to position [280, 0]
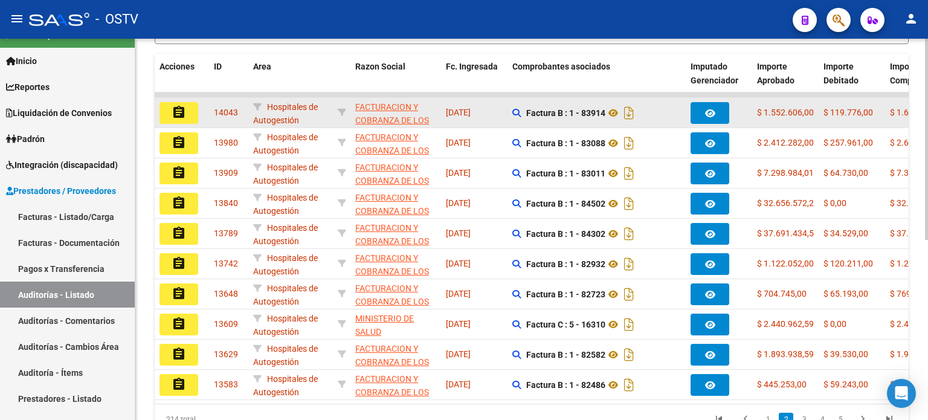
click at [182, 114] on mat-icon "assignment" at bounding box center [179, 112] width 15 height 15
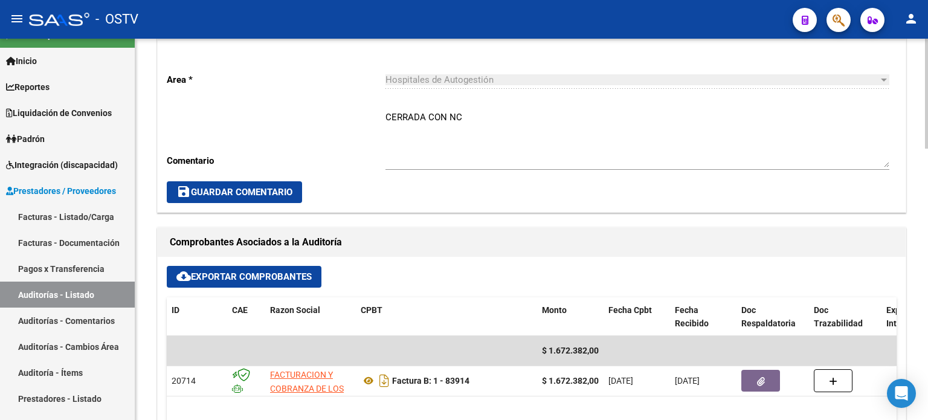
scroll to position [544, 0]
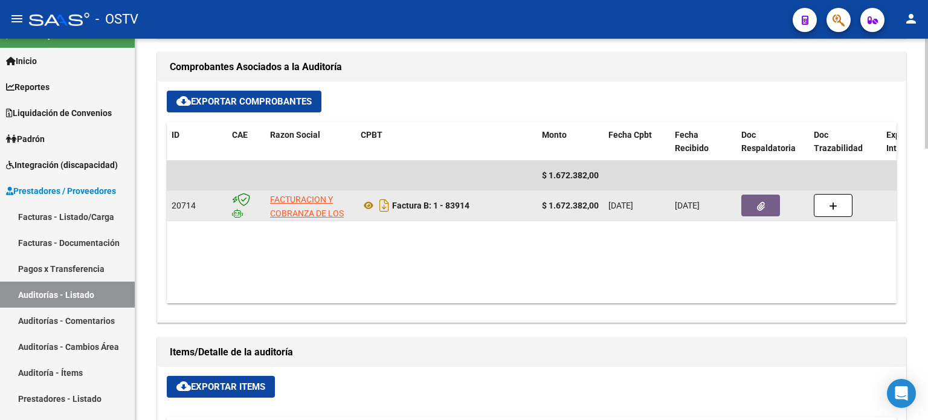
click at [765, 202] on button "button" at bounding box center [760, 206] width 39 height 22
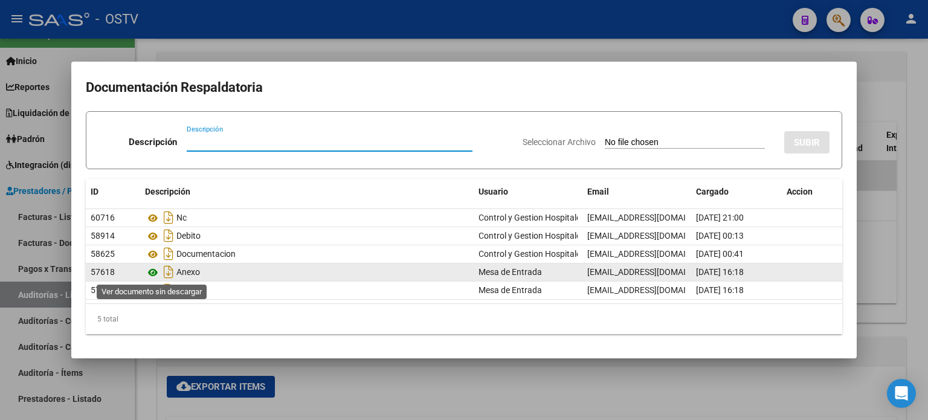
click at [155, 272] on icon at bounding box center [153, 272] width 16 height 15
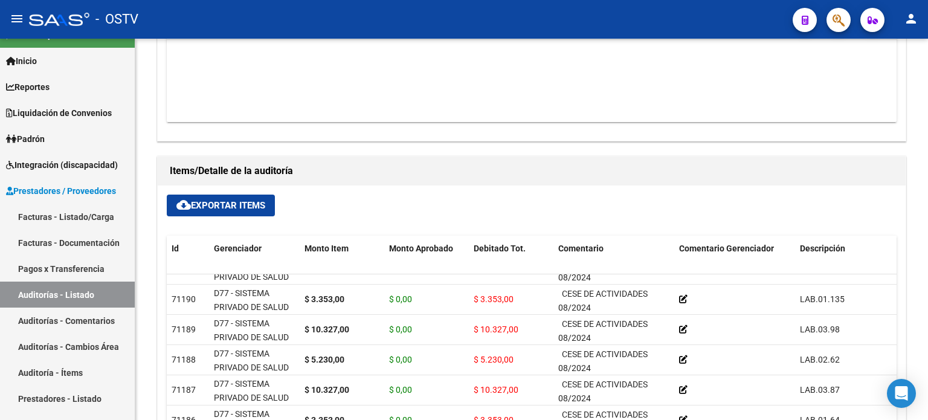
scroll to position [938, 0]
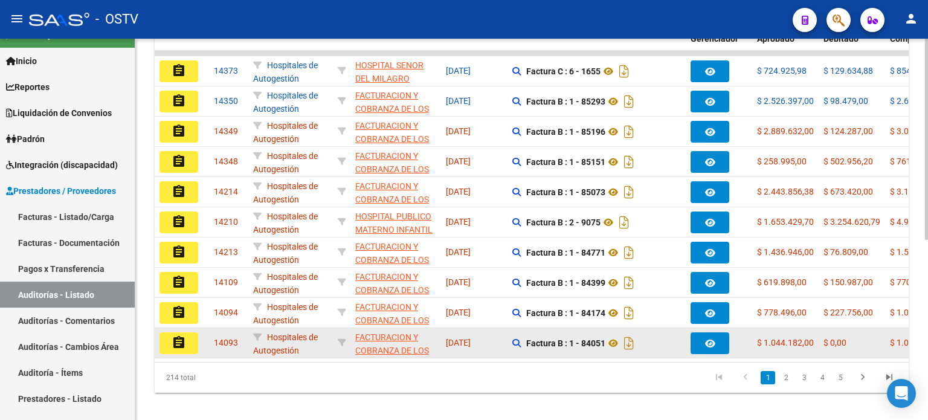
scroll to position [340, 0]
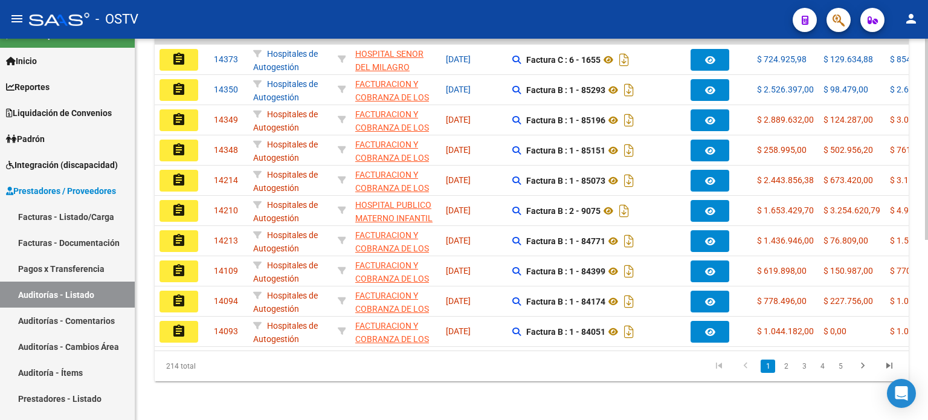
click at [770, 366] on link "1" at bounding box center [768, 365] width 15 height 13
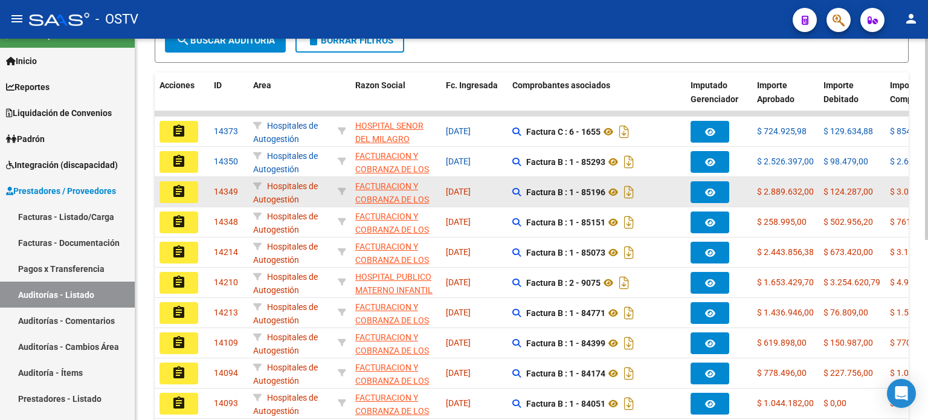
scroll to position [280, 0]
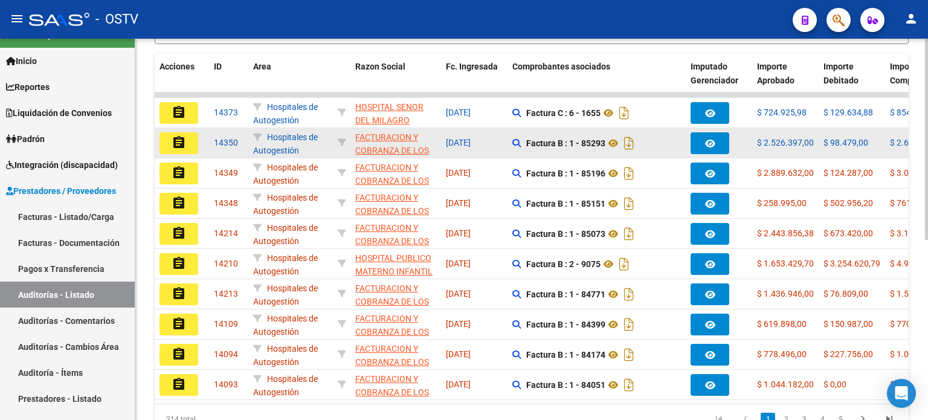
click at [175, 138] on mat-icon "assignment" at bounding box center [179, 142] width 15 height 15
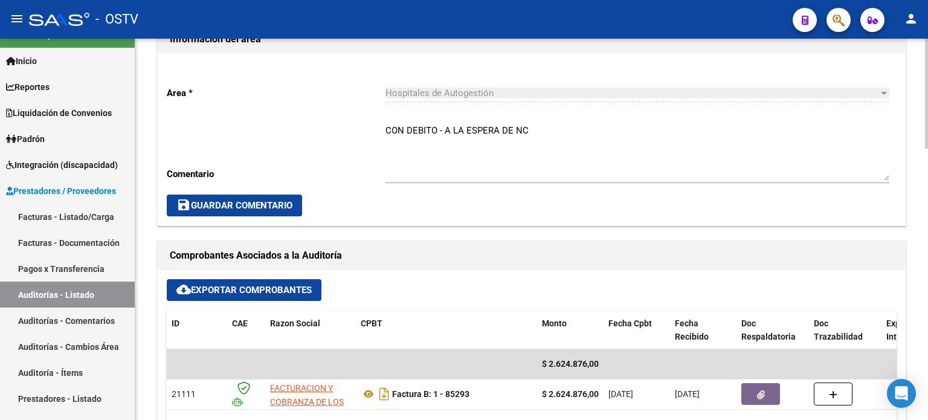
scroll to position [423, 0]
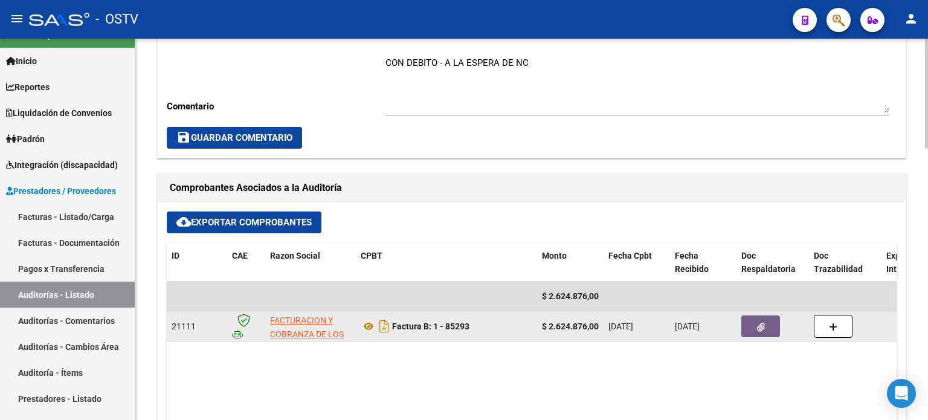
click at [748, 324] on button "button" at bounding box center [760, 326] width 39 height 22
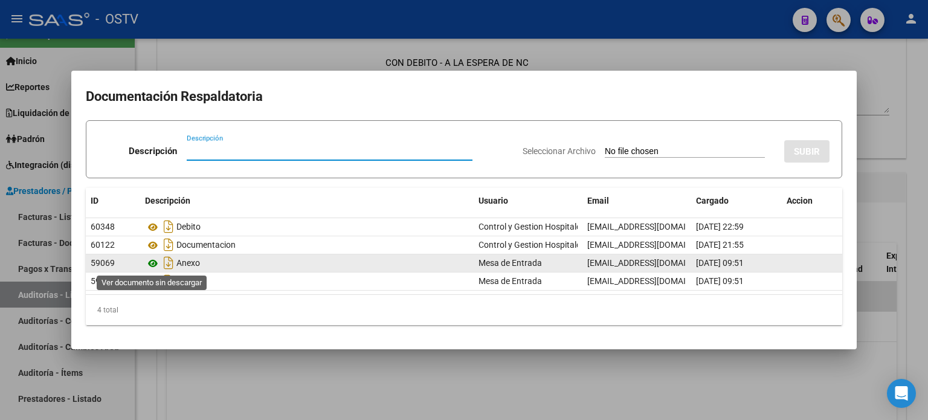
click at [154, 261] on icon at bounding box center [153, 263] width 16 height 15
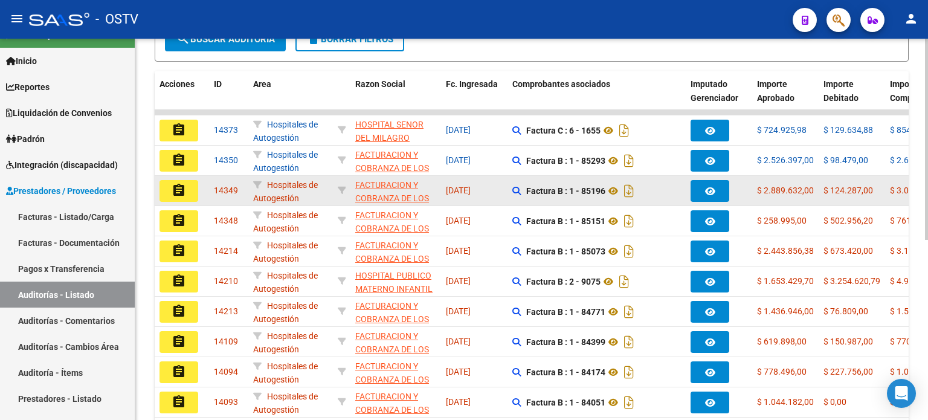
scroll to position [280, 0]
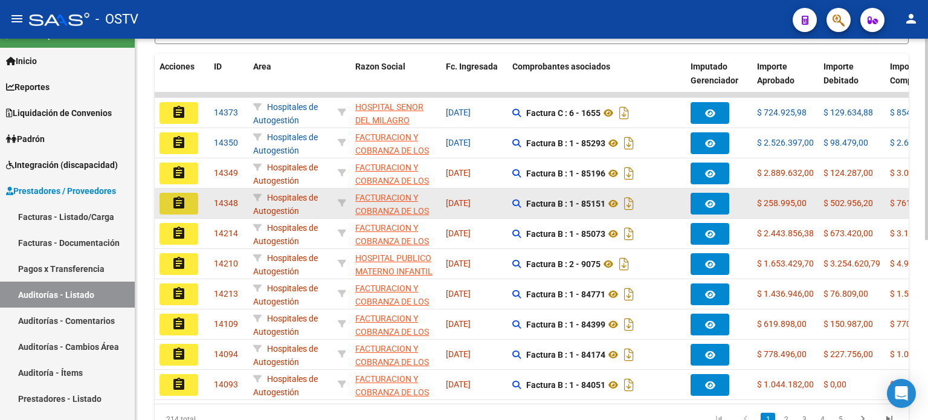
click at [187, 198] on button "assignment" at bounding box center [179, 204] width 39 height 22
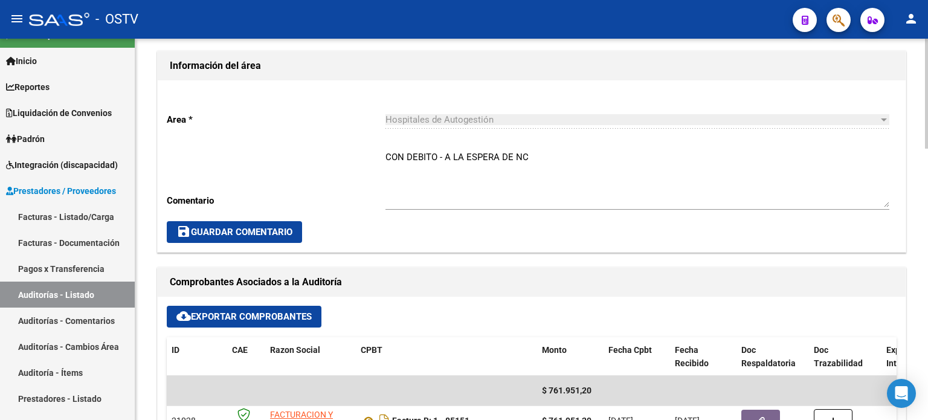
scroll to position [483, 0]
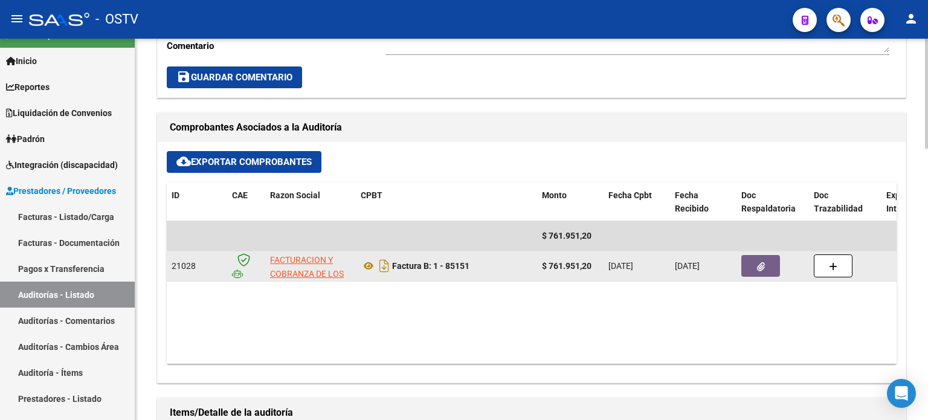
click at [767, 258] on button "button" at bounding box center [760, 266] width 39 height 22
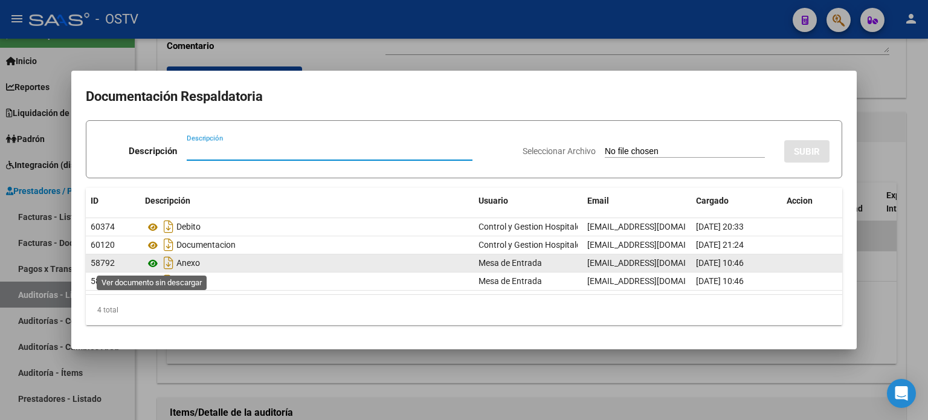
click at [152, 263] on icon at bounding box center [153, 263] width 16 height 15
